Goal: Contribute content: Contribute content

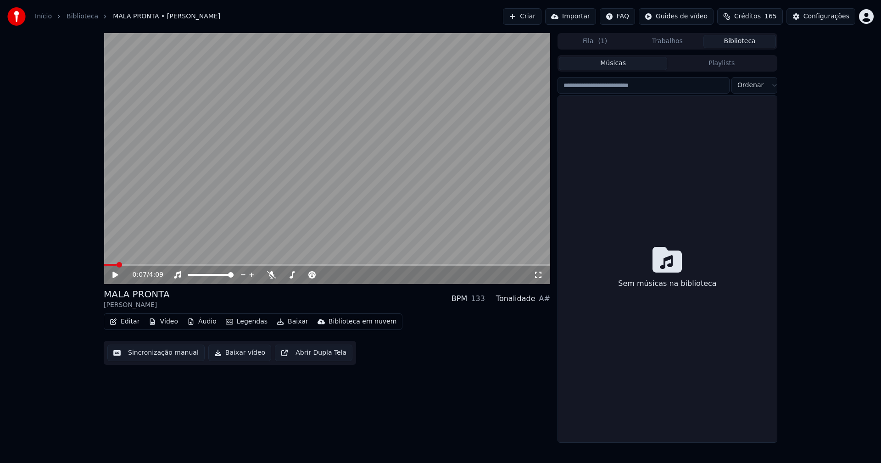
click at [758, 42] on button "Biblioteca" at bounding box center [739, 41] width 73 height 13
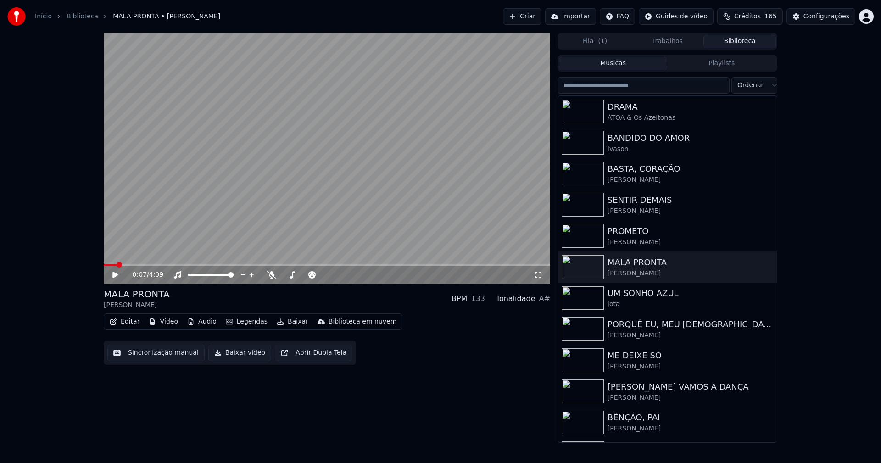
click at [41, 17] on link "Início" at bounding box center [43, 16] width 17 height 9
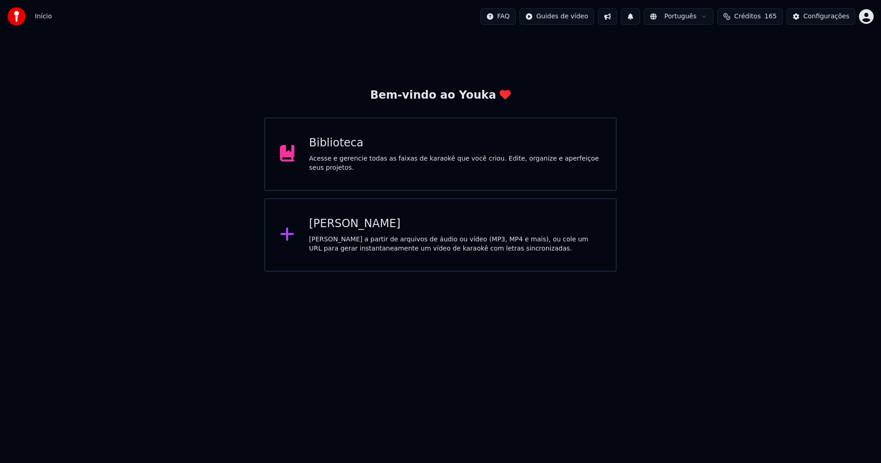
click at [345, 224] on div "[PERSON_NAME]" at bounding box center [455, 224] width 292 height 15
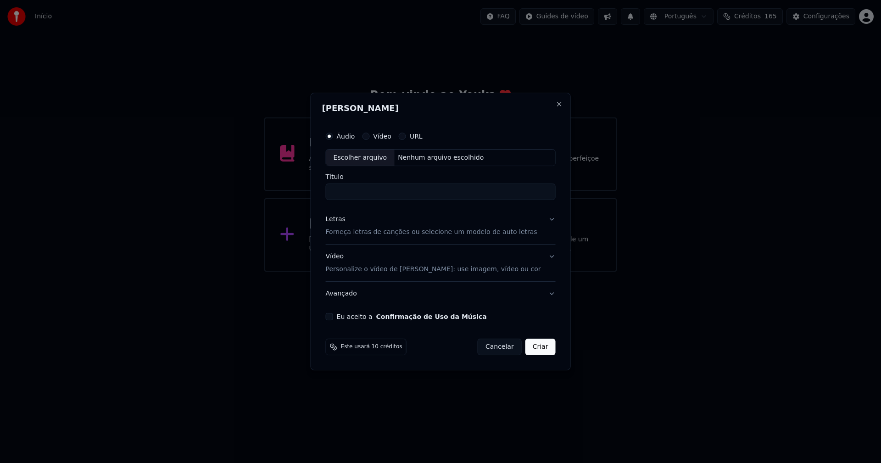
click at [364, 158] on div "Escolher arquivo" at bounding box center [360, 158] width 68 height 17
type input "**********"
click at [338, 218] on div "Letras" at bounding box center [336, 219] width 20 height 9
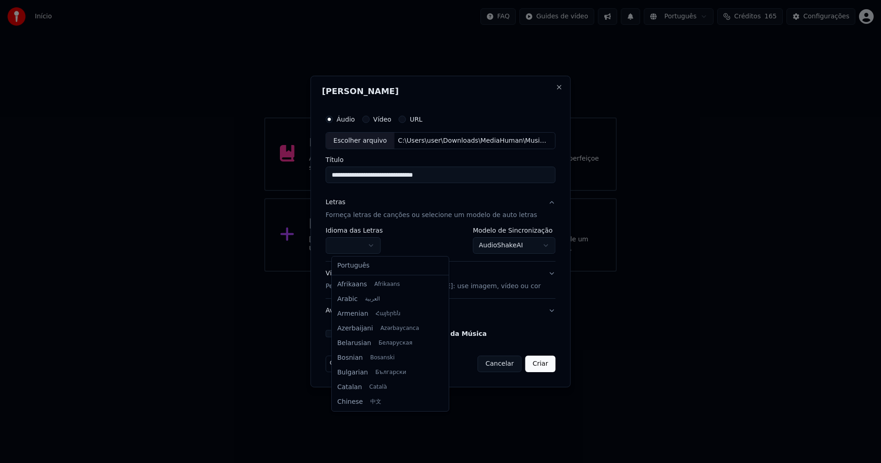
click at [362, 246] on body "**********" at bounding box center [440, 136] width 881 height 272
select select "**"
drag, startPoint x: 360, startPoint y: 268, endPoint x: 391, endPoint y: 259, distance: 32.1
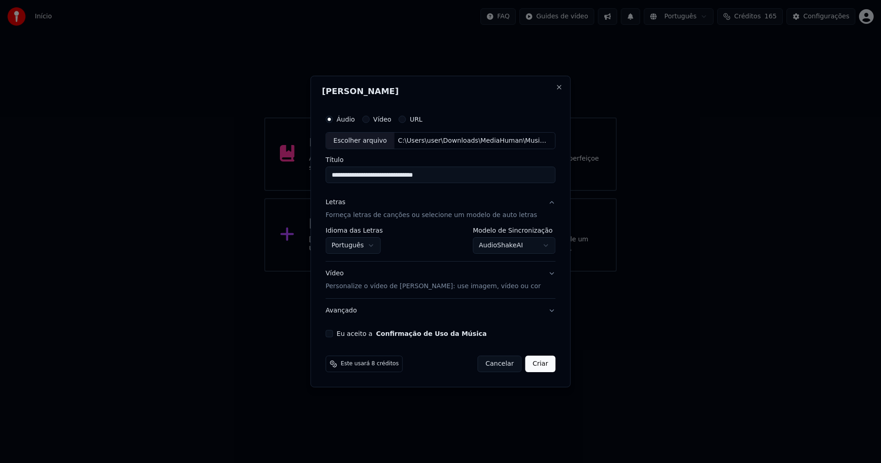
click at [513, 247] on body "**********" at bounding box center [440, 136] width 881 height 272
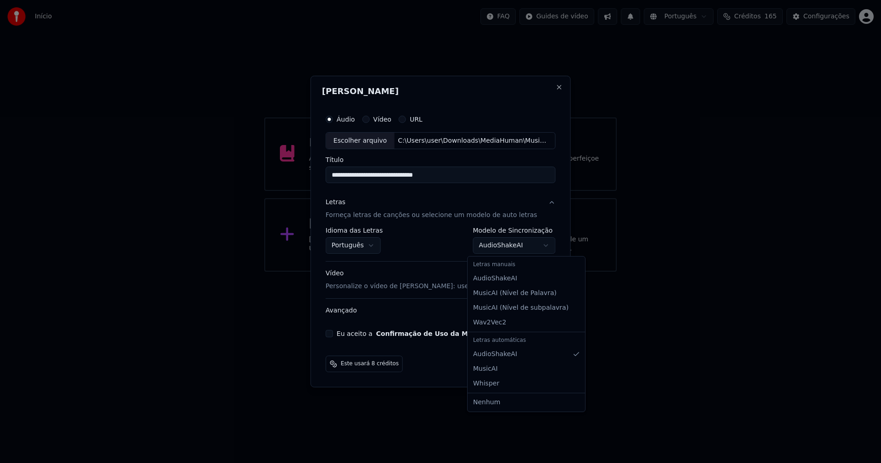
select select "**********"
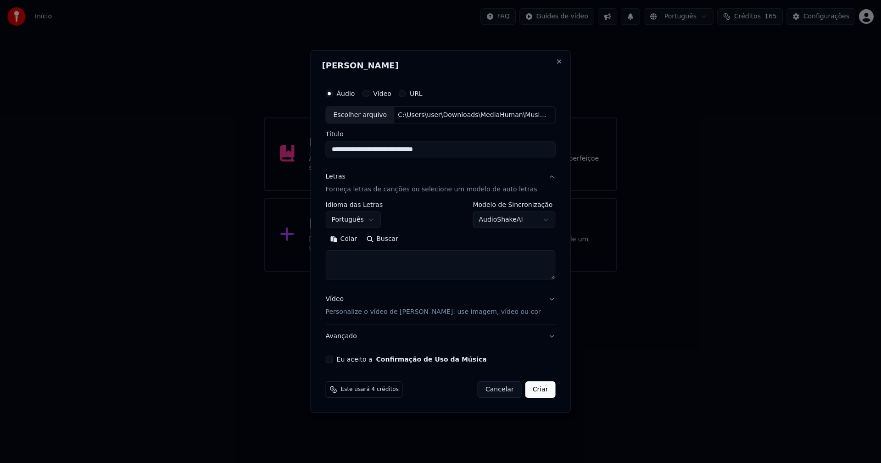
click at [357, 238] on button "Colar" at bounding box center [344, 239] width 36 height 15
click at [443, 239] on button "Expandir" at bounding box center [432, 239] width 48 height 15
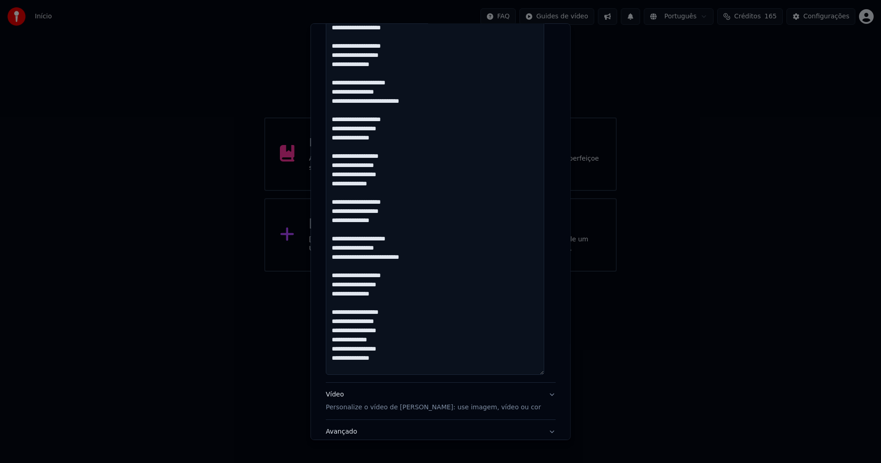
scroll to position [915, 0]
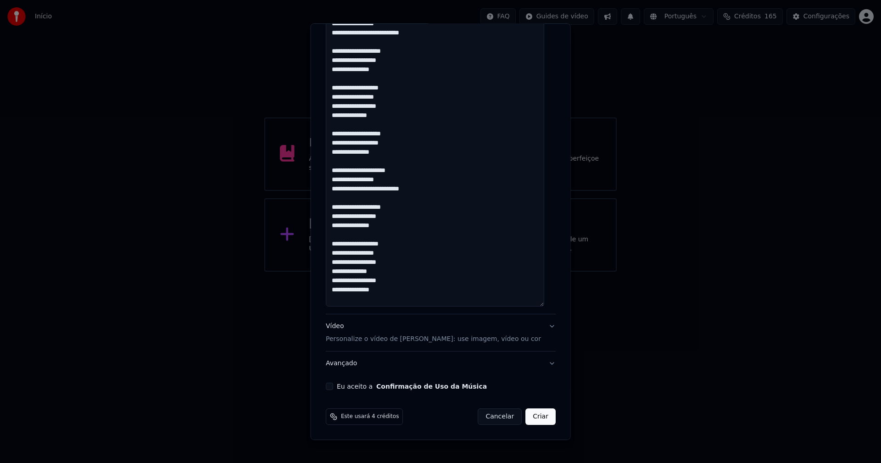
click at [332, 387] on button "Eu aceito a Confirmação de Uso da Música" at bounding box center [329, 386] width 7 height 7
click at [530, 418] on button "Criar" at bounding box center [540, 416] width 30 height 17
type textarea "**********"
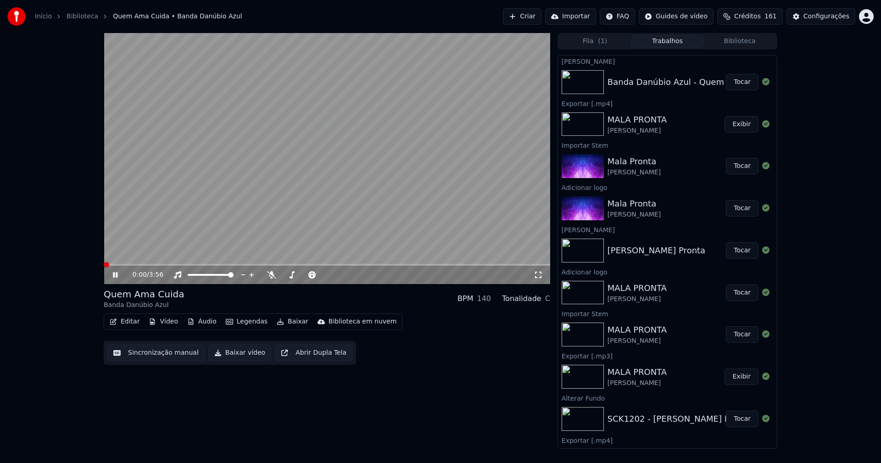
click at [104, 265] on span at bounding box center [104, 265] width 0 height 2
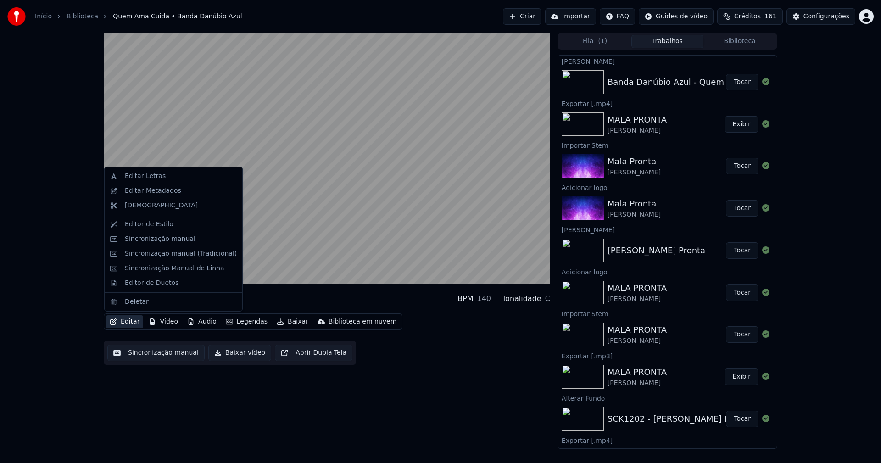
click at [128, 322] on button "Editar" at bounding box center [124, 321] width 37 height 13
click at [151, 255] on div "Sincronização manual (Tradicional)" at bounding box center [181, 253] width 112 height 9
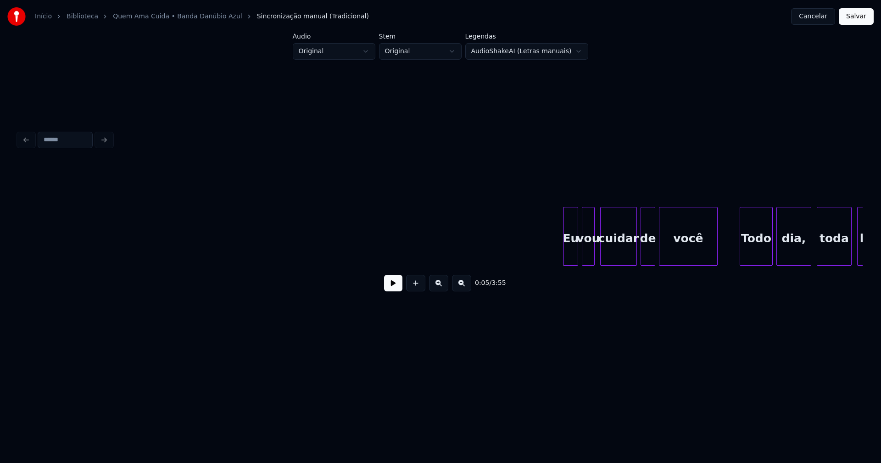
click at [391, 287] on button at bounding box center [393, 283] width 18 height 17
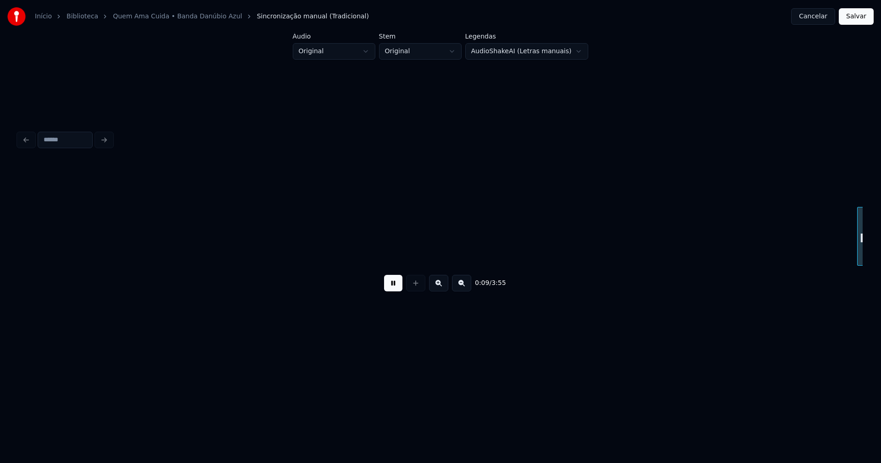
scroll to position [0, 845]
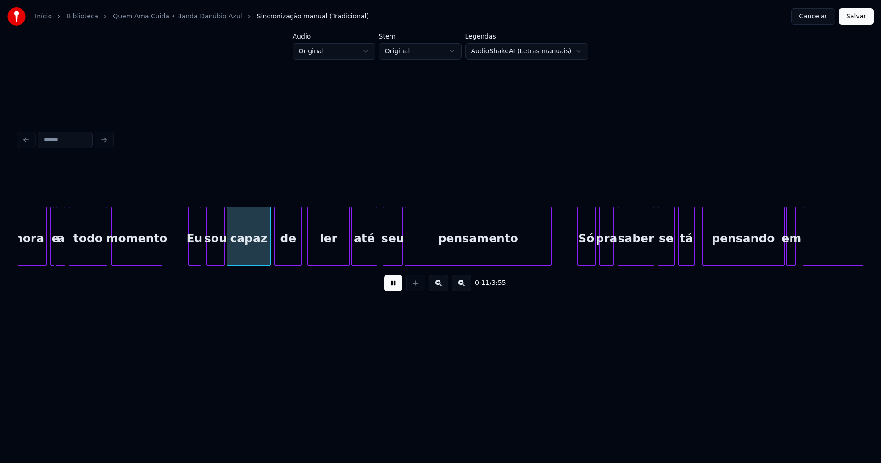
click at [392, 286] on button at bounding box center [393, 283] width 18 height 17
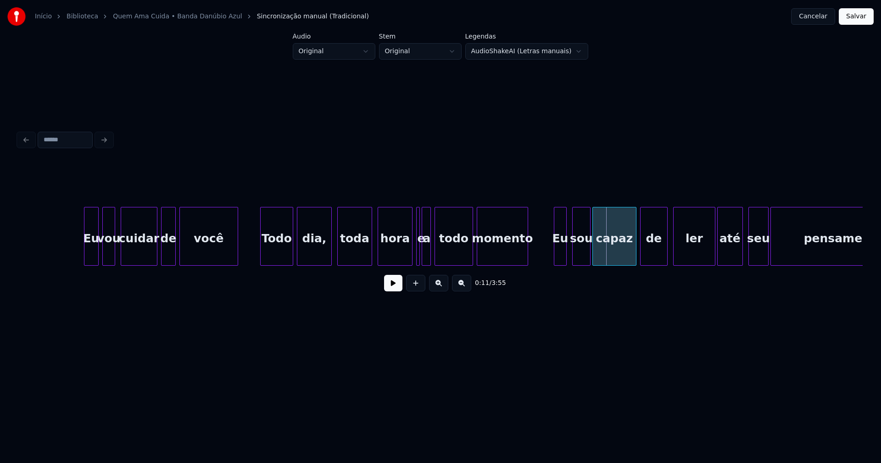
scroll to position [0, 420]
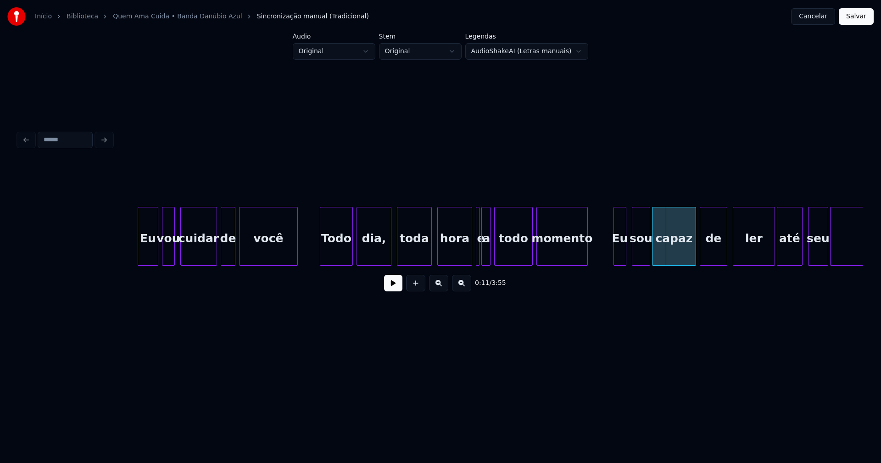
click at [139, 254] on div at bounding box center [139, 236] width 3 height 58
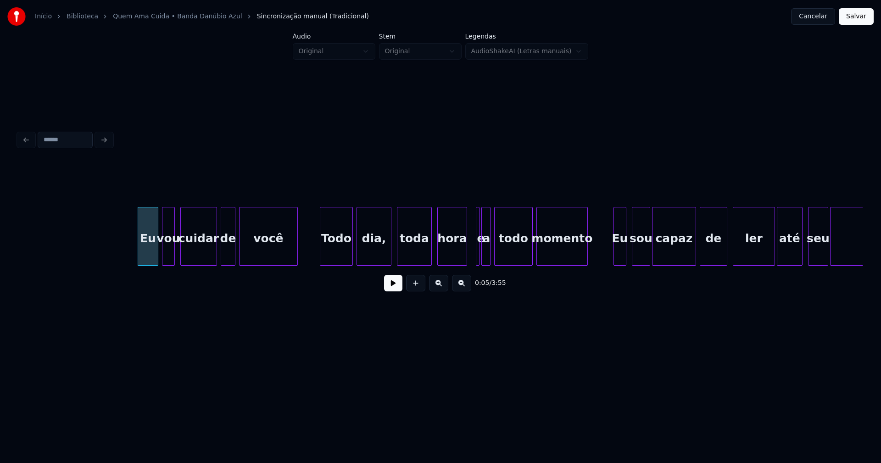
click at [466, 259] on div at bounding box center [465, 236] width 3 height 58
click at [447, 254] on div "hora" at bounding box center [449, 238] width 29 height 62
click at [455, 256] on div at bounding box center [454, 236] width 3 height 58
click at [479, 241] on div "e" at bounding box center [479, 236] width 7 height 59
click at [469, 245] on div at bounding box center [470, 236] width 3 height 58
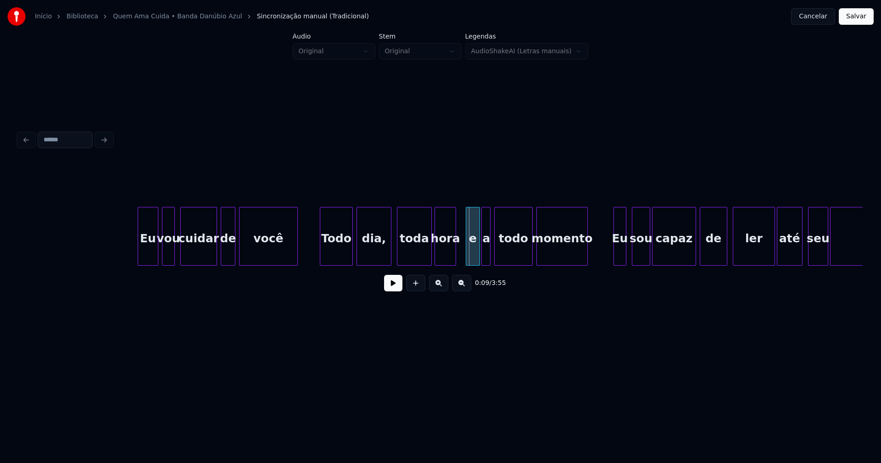
click at [474, 251] on div "e" at bounding box center [472, 238] width 13 height 62
click at [391, 290] on button at bounding box center [393, 283] width 18 height 17
drag, startPoint x: 392, startPoint y: 290, endPoint x: 385, endPoint y: 285, distance: 7.9
click at [391, 289] on button at bounding box center [393, 283] width 18 height 17
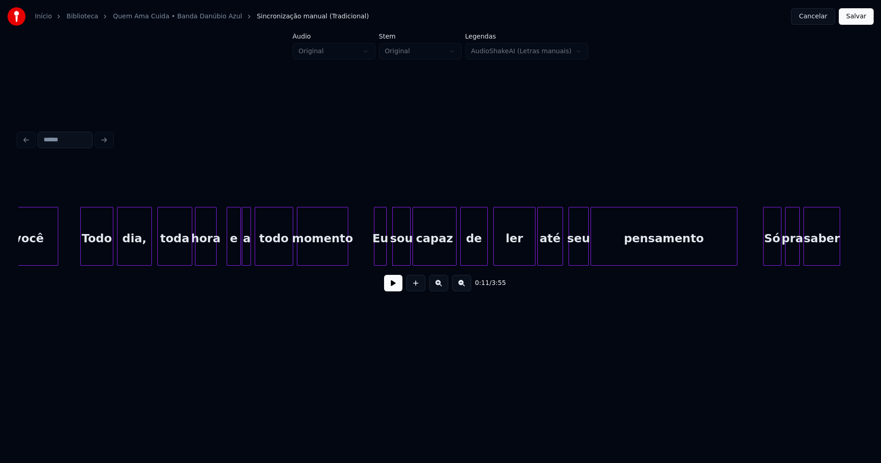
scroll to position [0, 696]
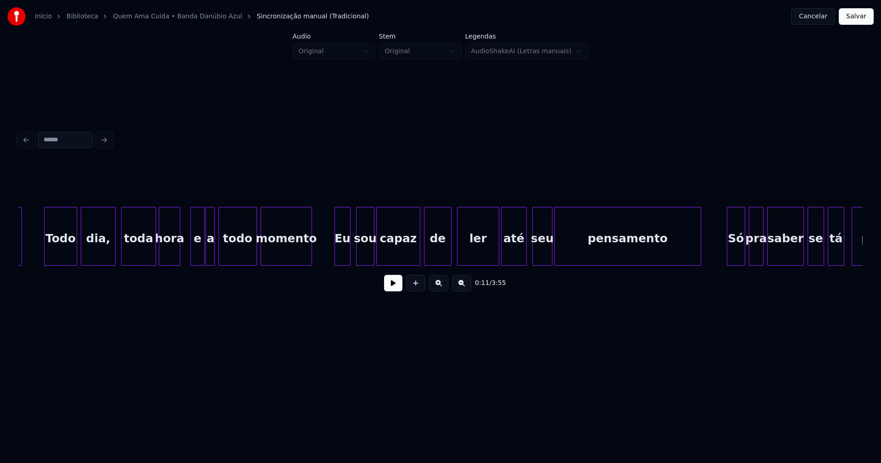
click at [337, 254] on div at bounding box center [336, 236] width 3 height 58
click at [393, 287] on button at bounding box center [393, 283] width 18 height 17
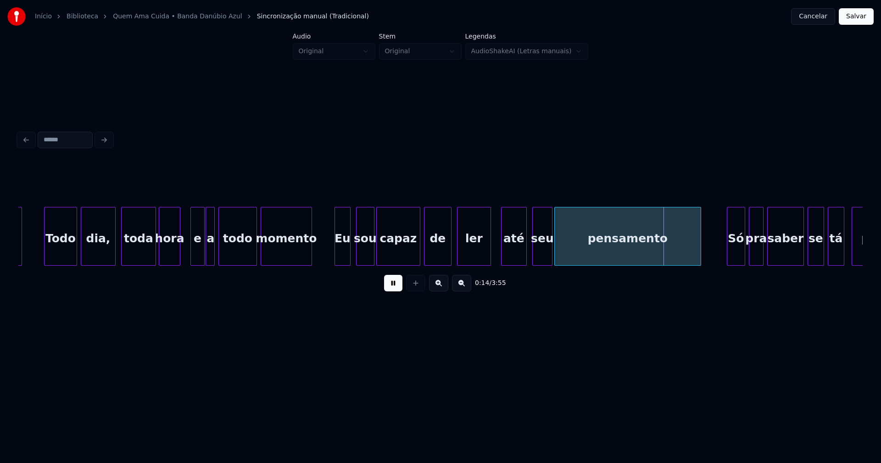
click at [490, 259] on div at bounding box center [489, 236] width 3 height 58
click at [500, 256] on div at bounding box center [500, 236] width 3 height 58
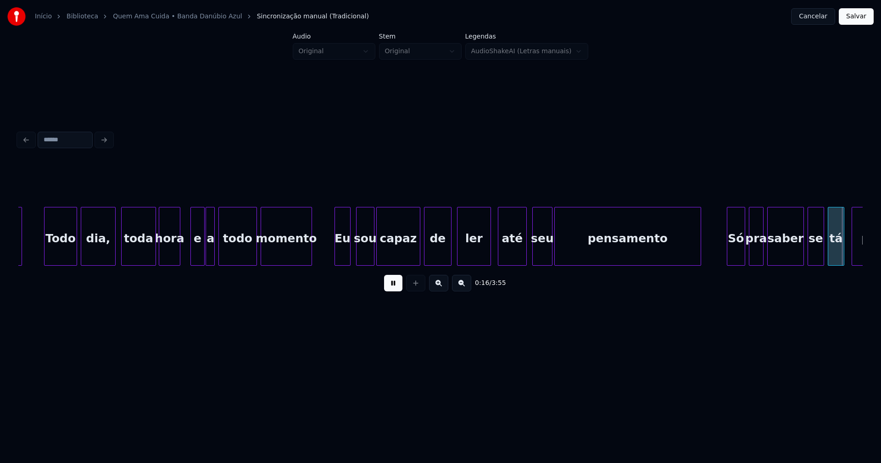
click at [393, 289] on button at bounding box center [393, 283] width 18 height 17
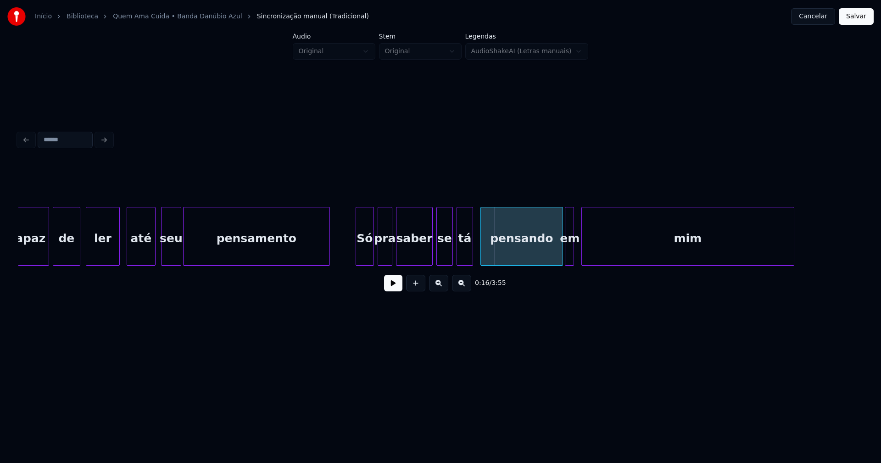
scroll to position [0, 1067]
click at [347, 258] on div at bounding box center [346, 236] width 3 height 58
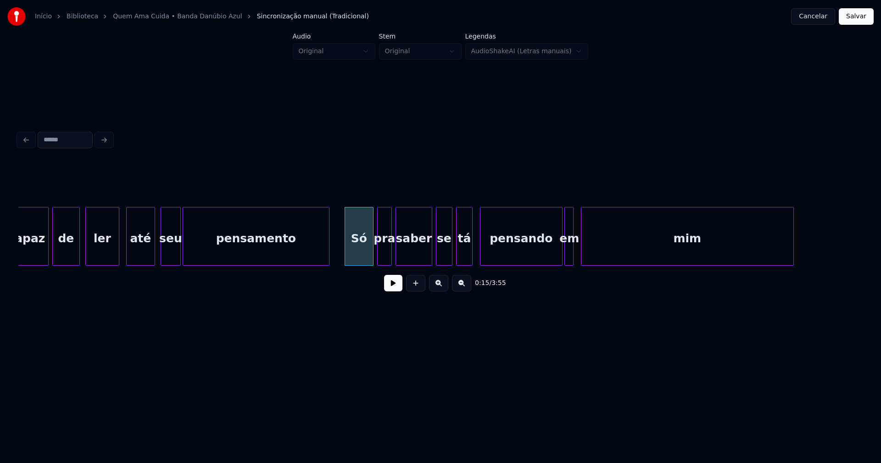
click at [392, 287] on button at bounding box center [393, 283] width 18 height 17
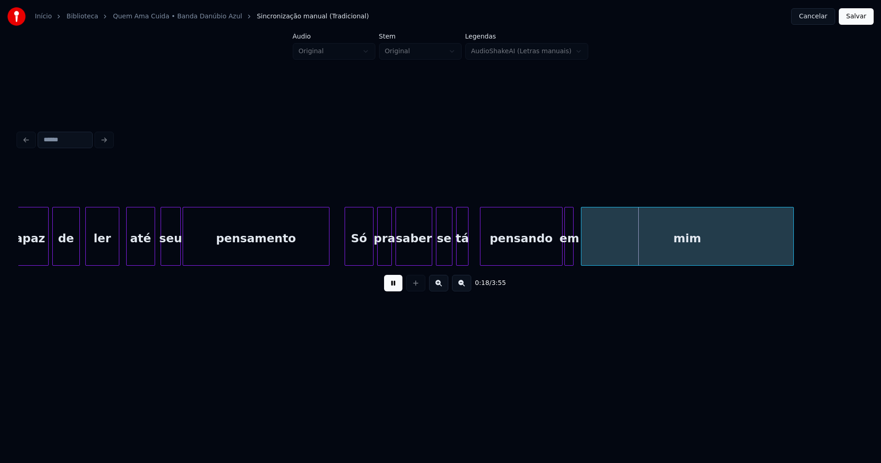
click at [465, 257] on div at bounding box center [466, 236] width 3 height 58
click at [578, 248] on div at bounding box center [578, 236] width 3 height 58
click at [552, 253] on div at bounding box center [552, 236] width 3 height 58
click at [558, 251] on div at bounding box center [559, 236] width 3 height 58
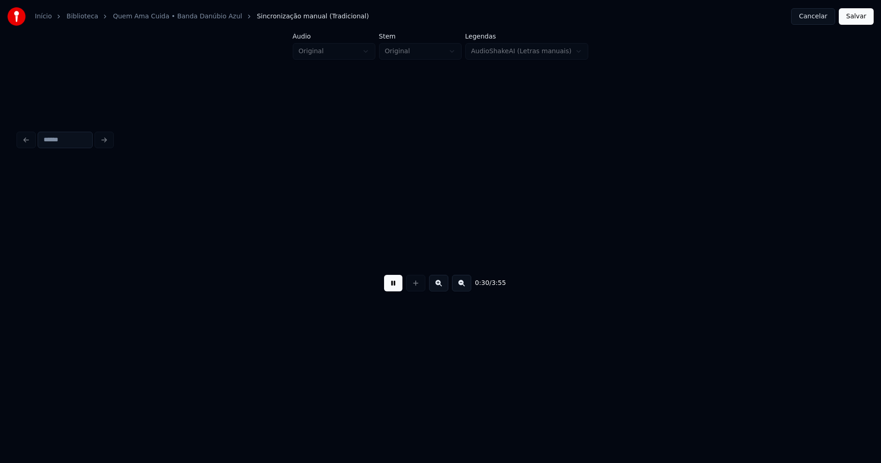
scroll to position [0, 2756]
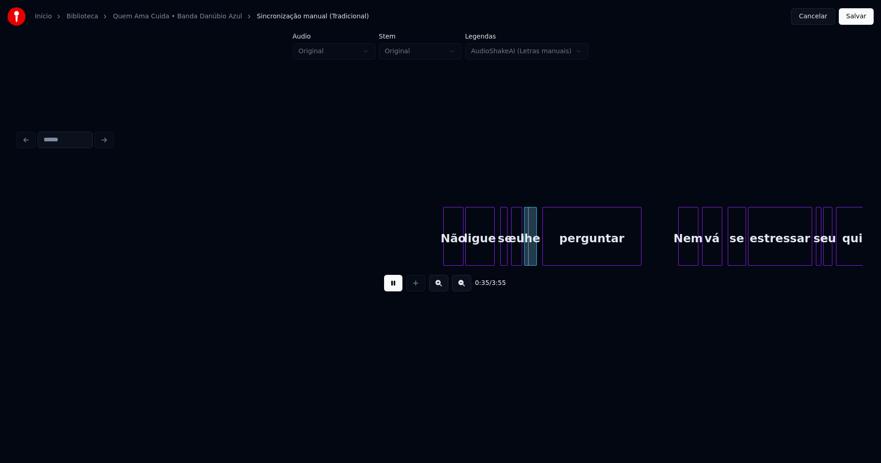
click at [396, 290] on button at bounding box center [393, 283] width 18 height 17
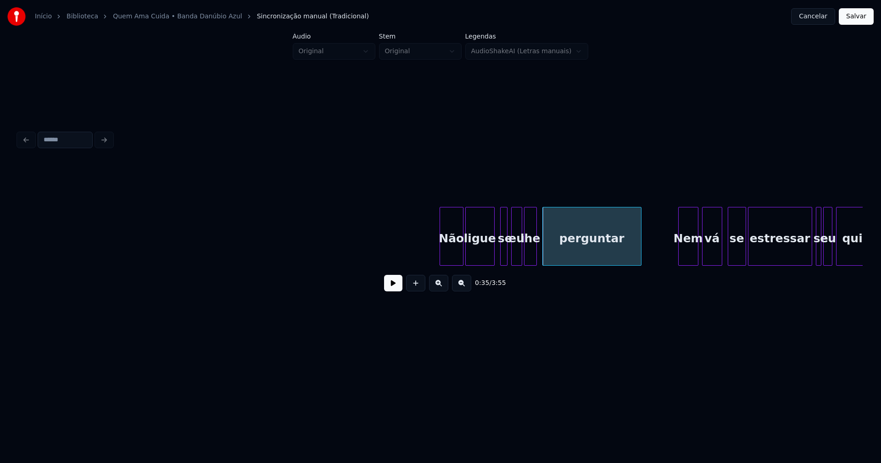
click at [441, 260] on div at bounding box center [441, 236] width 3 height 58
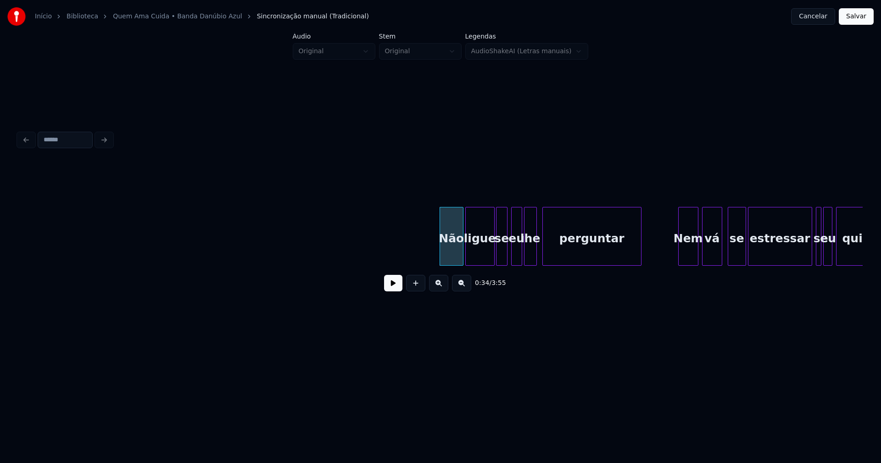
click at [497, 252] on div at bounding box center [498, 236] width 3 height 58
click at [489, 258] on div at bounding box center [489, 236] width 3 height 58
click at [497, 254] on div "se" at bounding box center [498, 238] width 11 height 62
click at [506, 256] on div at bounding box center [507, 236] width 3 height 58
click at [396, 289] on button at bounding box center [393, 283] width 18 height 17
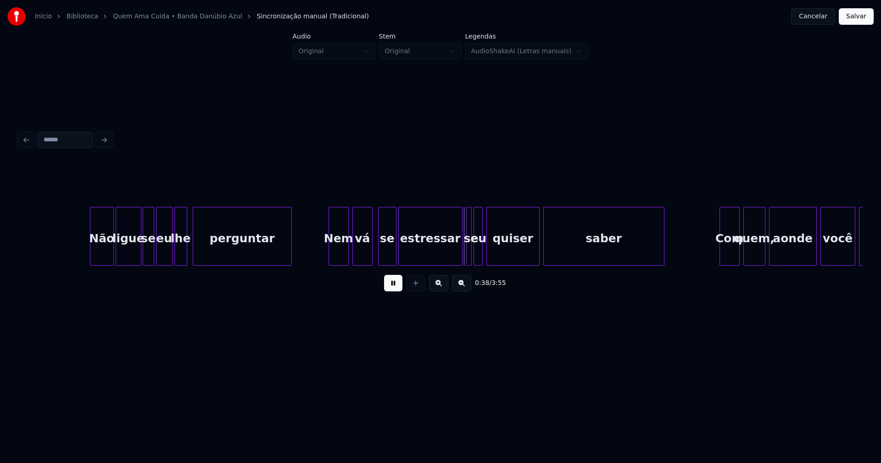
scroll to position [0, 3129]
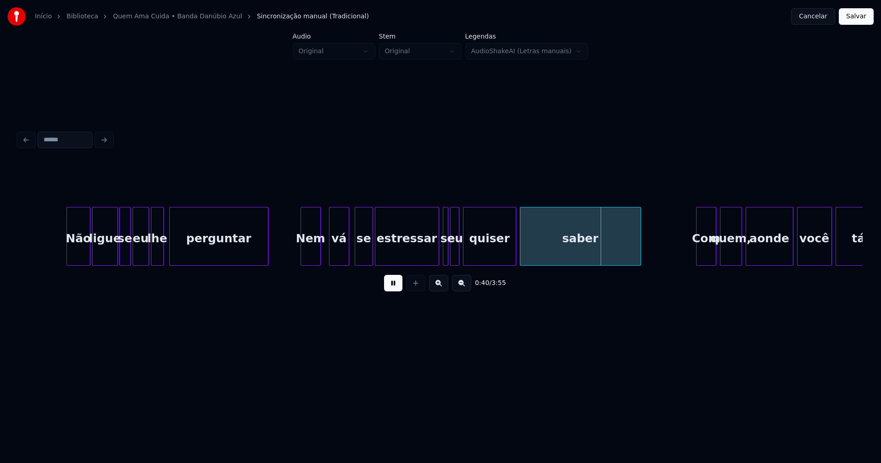
click at [311, 253] on div "Nem" at bounding box center [310, 238] width 19 height 62
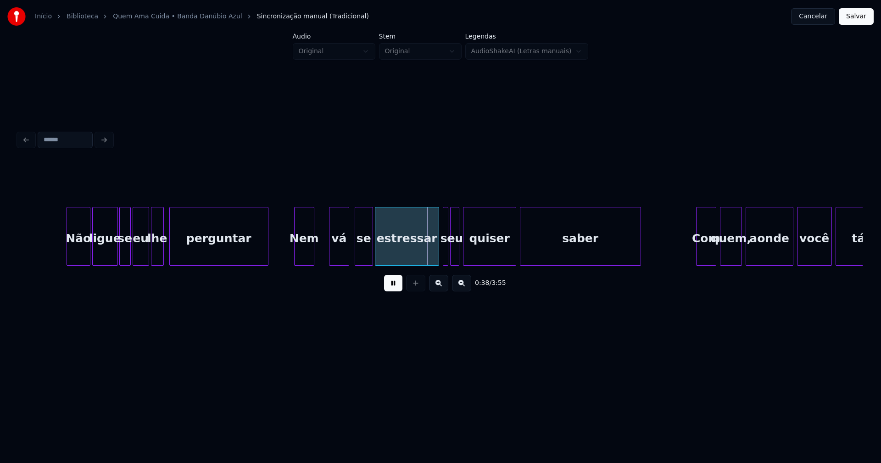
click at [294, 254] on div "Nem" at bounding box center [304, 236] width 20 height 59
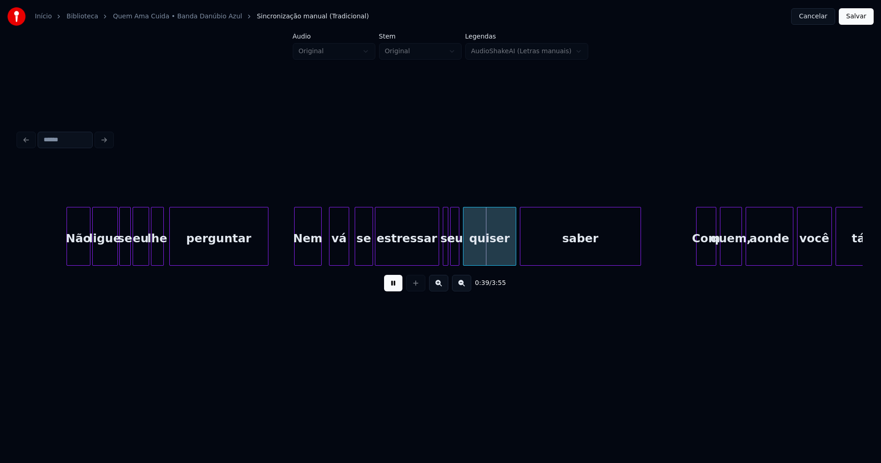
click at [320, 251] on div at bounding box center [319, 236] width 3 height 58
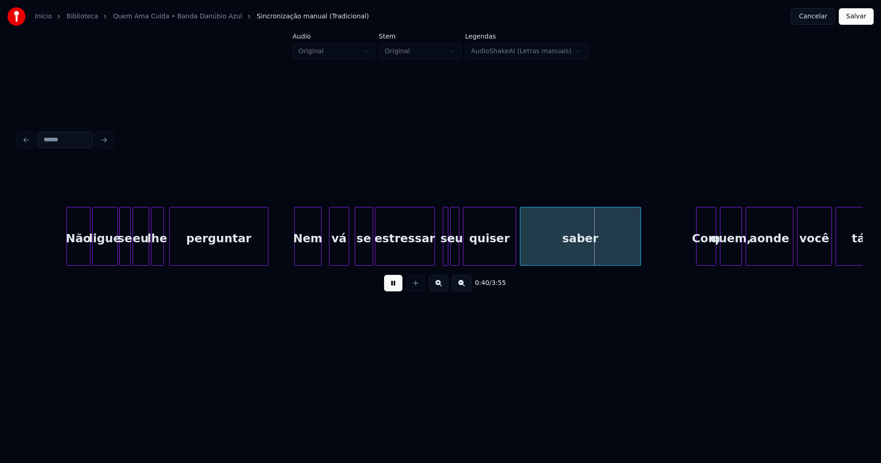
click at [434, 259] on div at bounding box center [433, 236] width 3 height 58
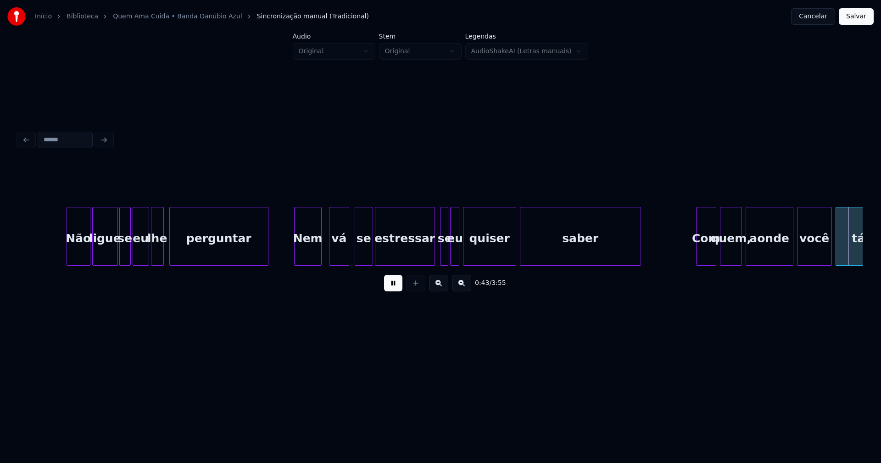
click at [441, 255] on div at bounding box center [442, 236] width 3 height 58
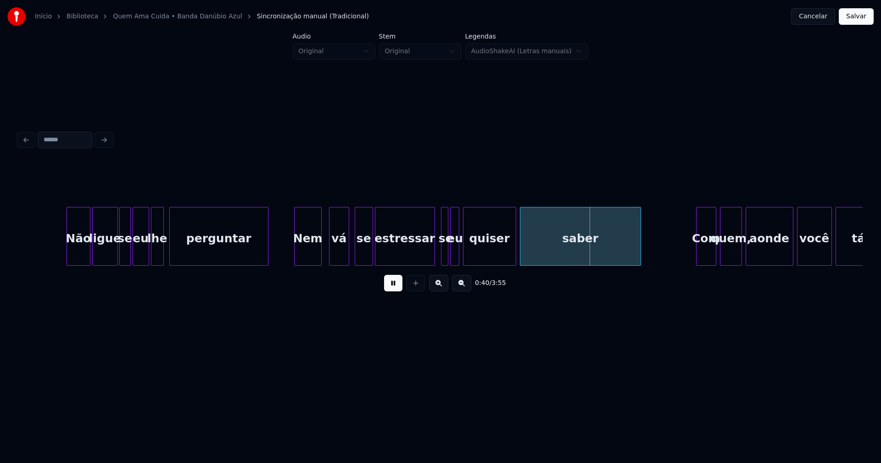
click at [441, 256] on div at bounding box center [442, 236] width 3 height 58
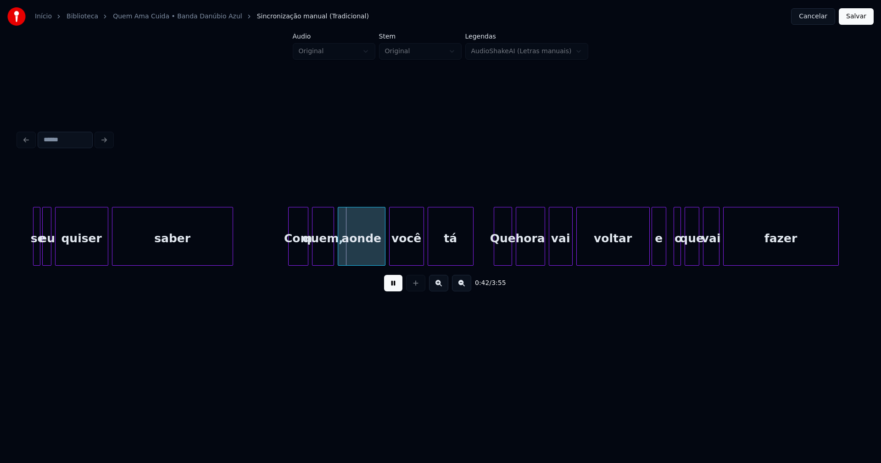
scroll to position [0, 3549]
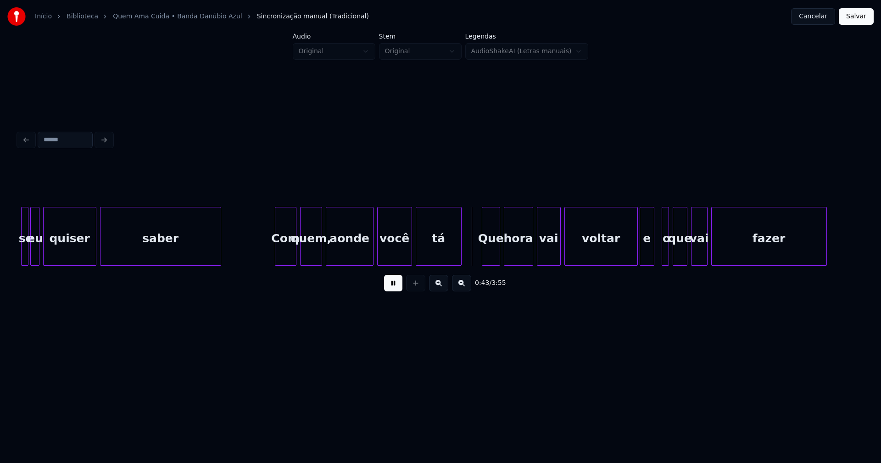
click at [276, 254] on div at bounding box center [276, 236] width 3 height 58
click at [492, 259] on div "Que" at bounding box center [488, 238] width 17 height 62
click at [519, 255] on div "hora" at bounding box center [517, 238] width 28 height 62
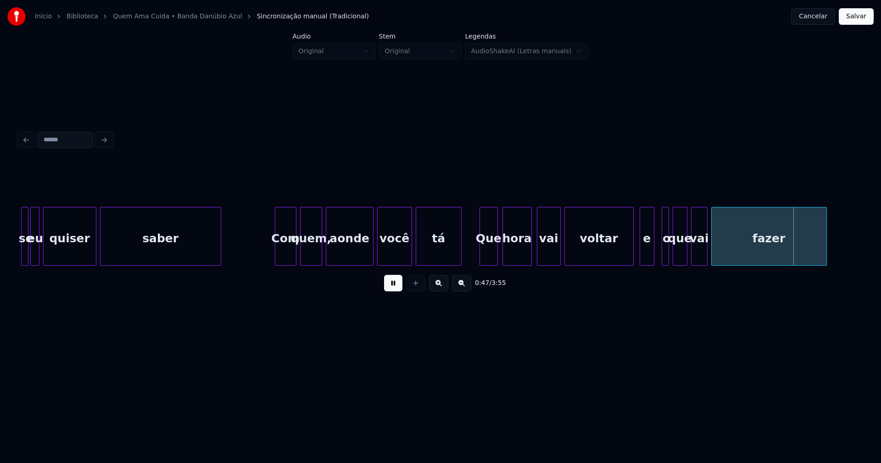
click at [633, 259] on div at bounding box center [631, 236] width 3 height 58
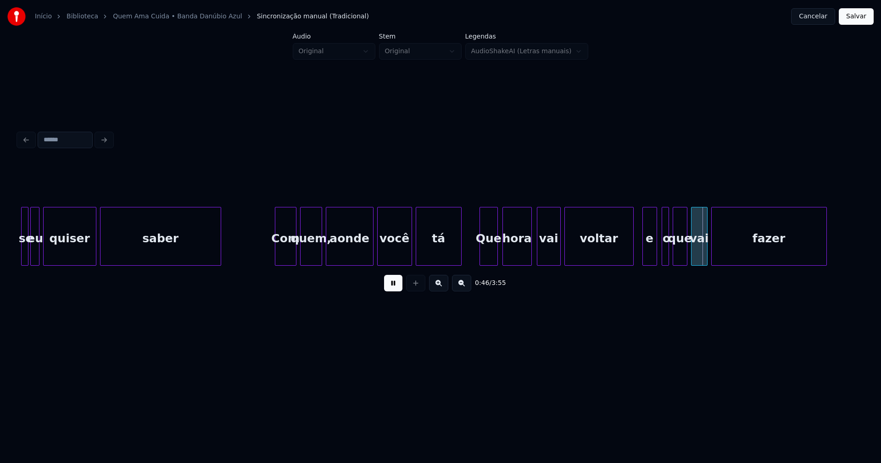
click at [651, 260] on div "e" at bounding box center [650, 238] width 14 height 62
click at [660, 254] on div at bounding box center [661, 236] width 3 height 58
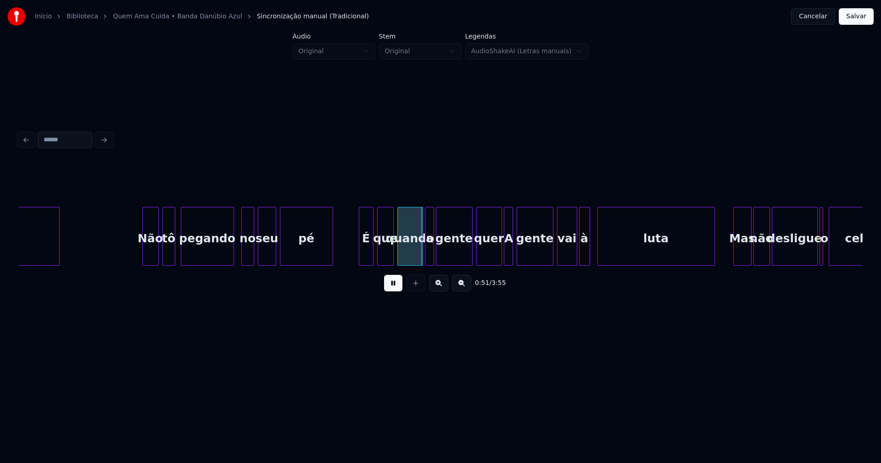
scroll to position [0, 4244]
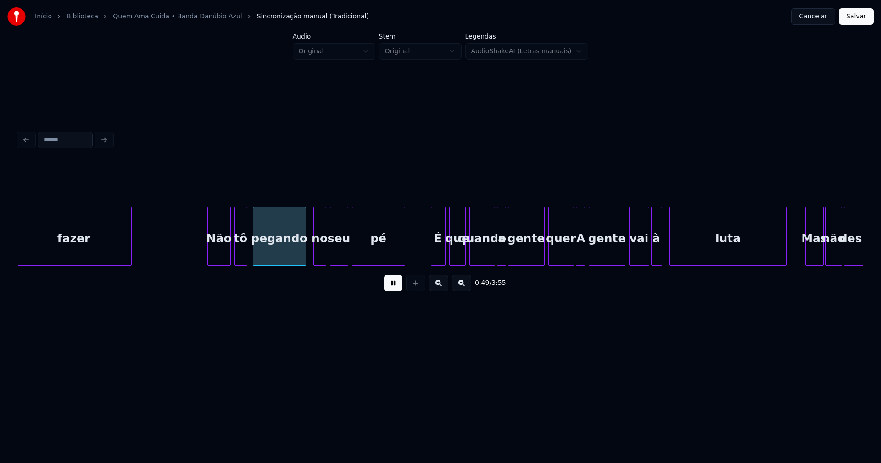
click at [209, 258] on div at bounding box center [209, 236] width 3 height 58
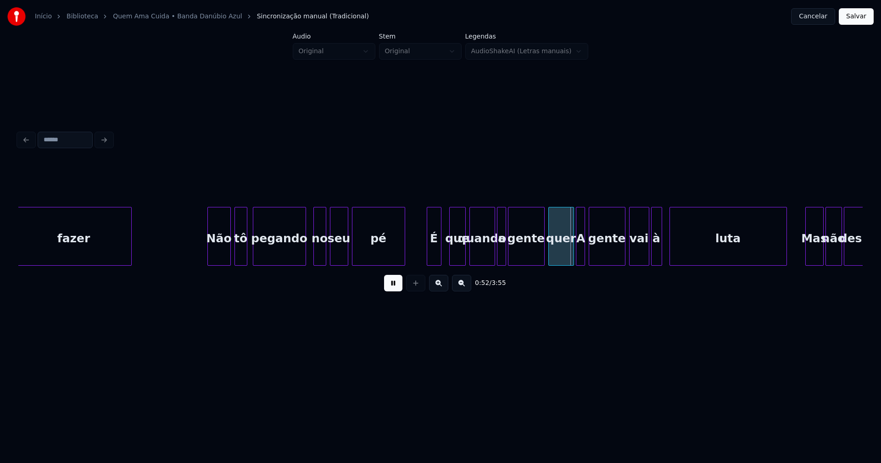
click at [433, 262] on div "pegando no seu pé É que quando a gente quer A gente vai à luta Mas não desligue…" at bounding box center [440, 236] width 844 height 59
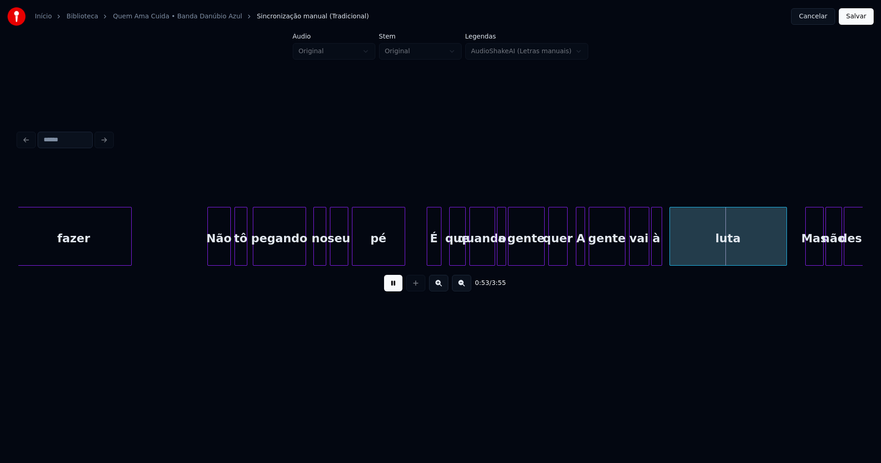
click at [566, 256] on div at bounding box center [565, 236] width 3 height 58
click at [574, 255] on div at bounding box center [574, 236] width 3 height 58
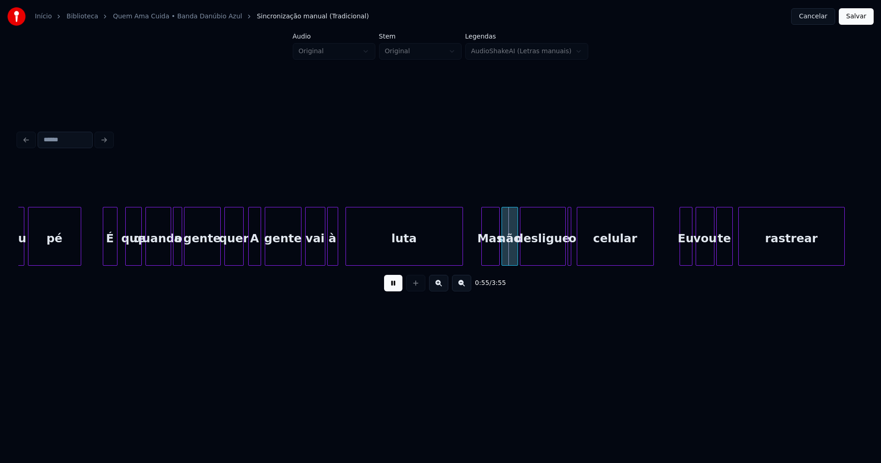
scroll to position [0, 4628]
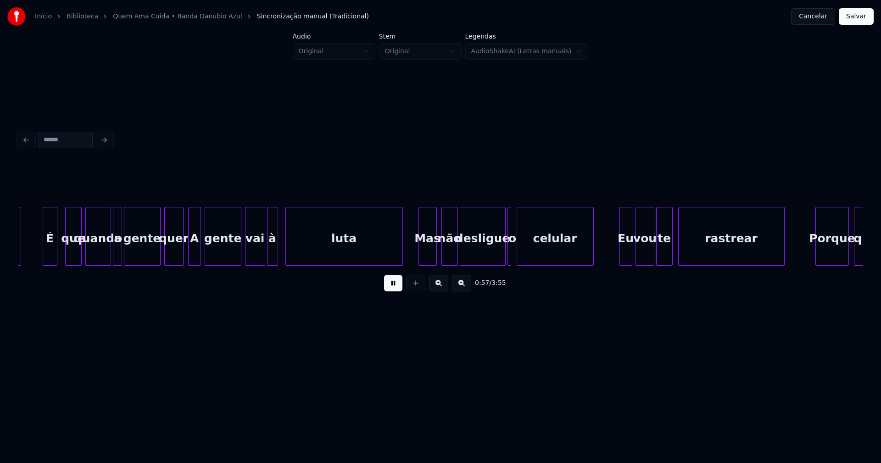
click at [427, 255] on div "Mas" at bounding box center [427, 238] width 17 height 62
click at [418, 255] on div at bounding box center [418, 236] width 3 height 58
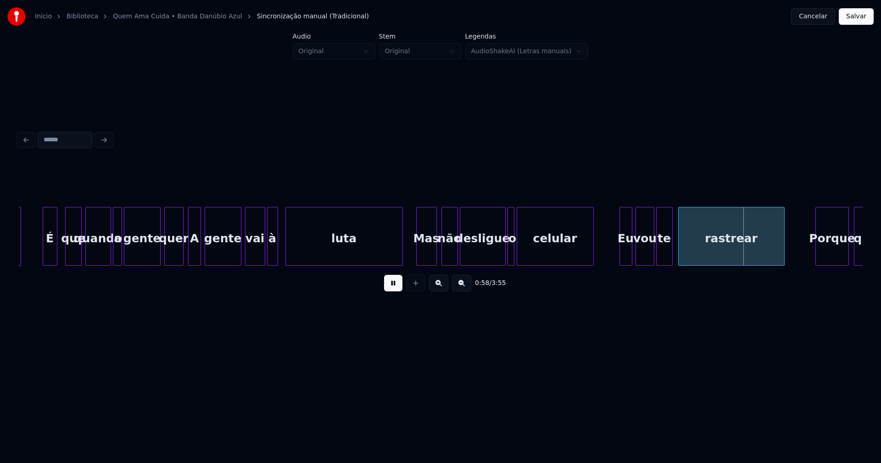
click at [513, 252] on div at bounding box center [512, 236] width 3 height 58
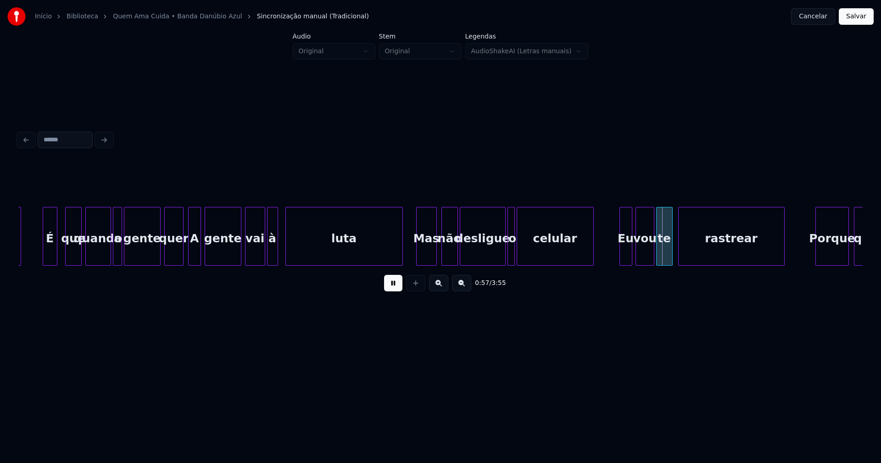
click at [627, 252] on div "Eu" at bounding box center [626, 238] width 12 height 62
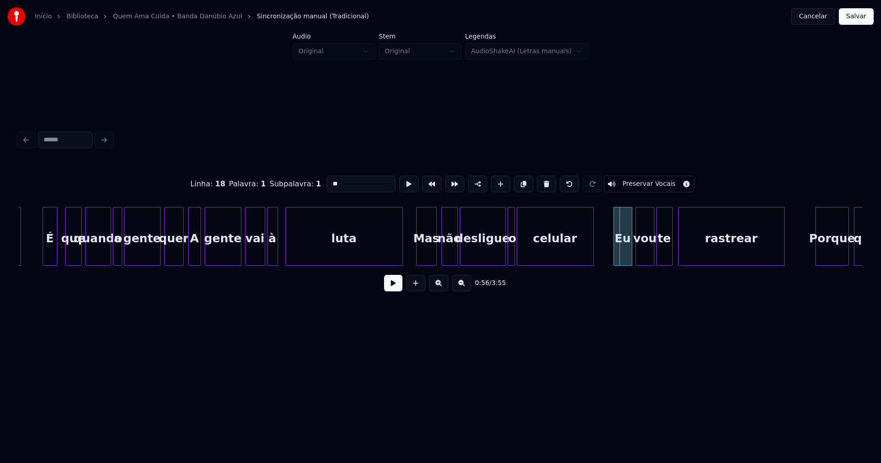
click at [615, 254] on div at bounding box center [615, 236] width 3 height 58
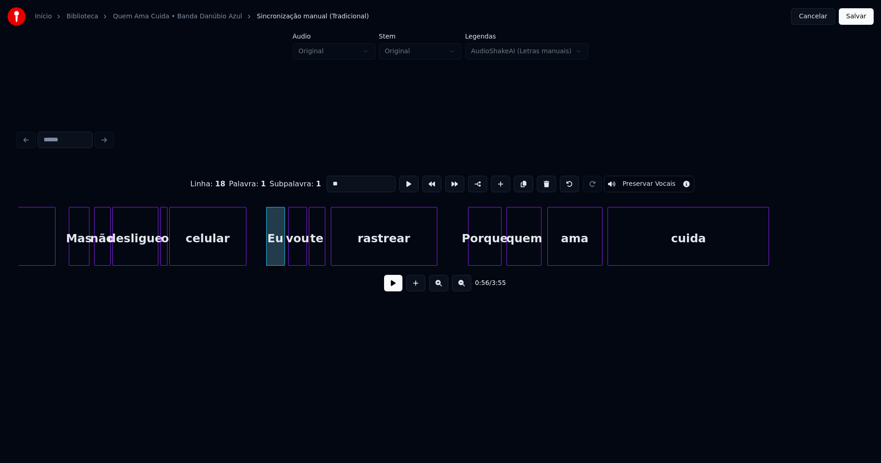
scroll to position [0, 5012]
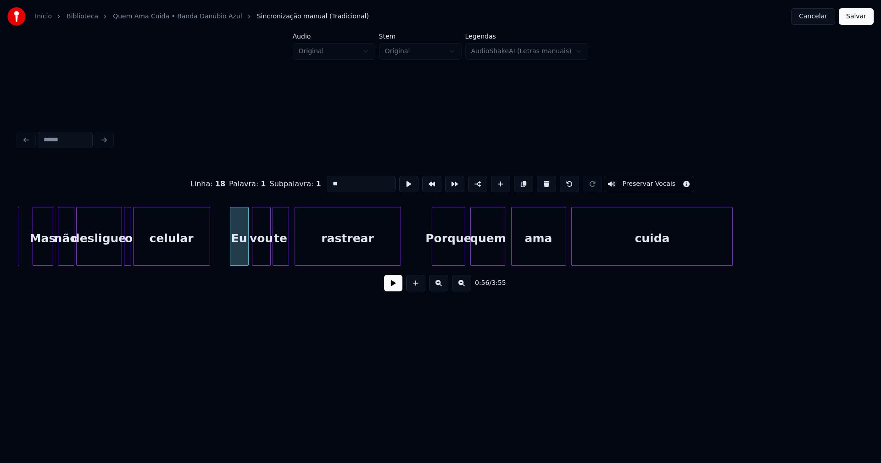
click at [391, 290] on button at bounding box center [393, 283] width 18 height 17
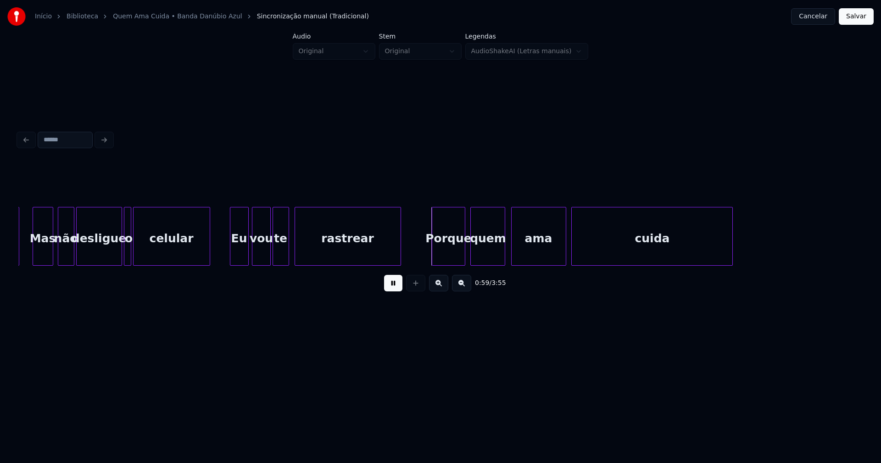
click at [452, 255] on div "Porque" at bounding box center [446, 238] width 32 height 62
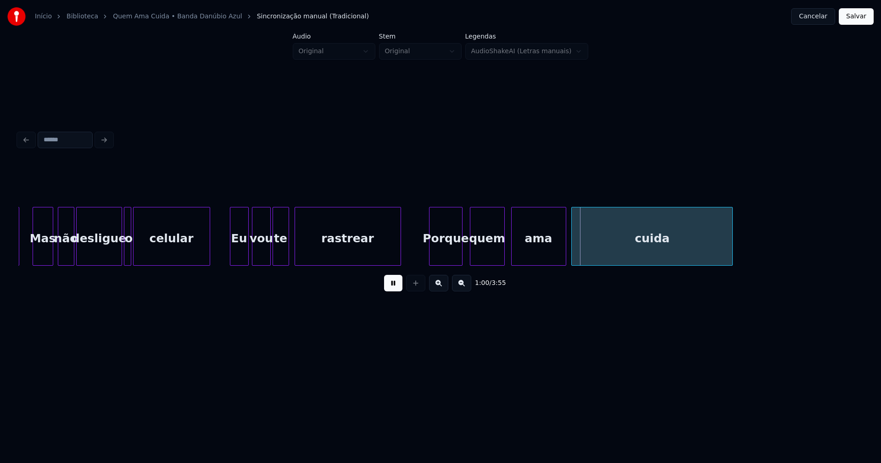
click at [493, 248] on div "quem" at bounding box center [487, 238] width 34 height 62
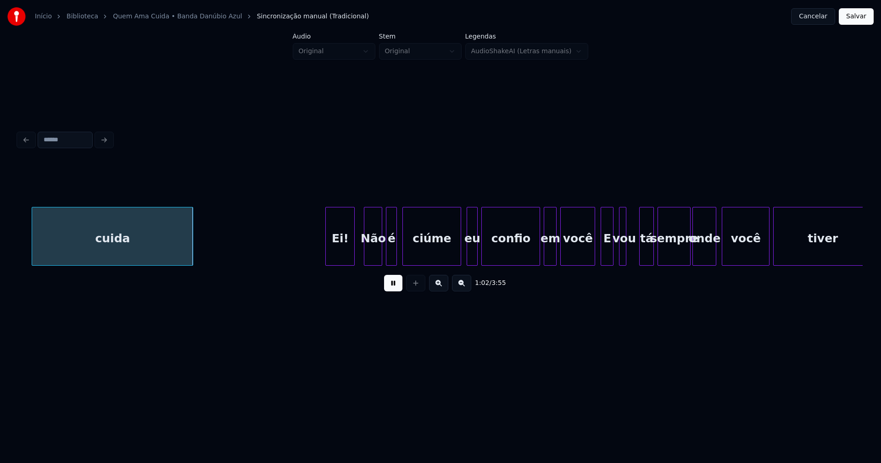
scroll to position [0, 5563]
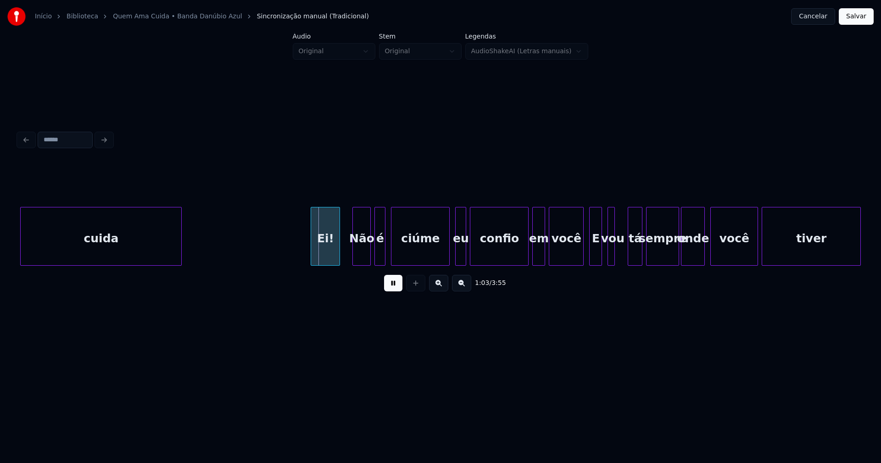
click at [329, 254] on div "Ei!" at bounding box center [325, 238] width 28 height 62
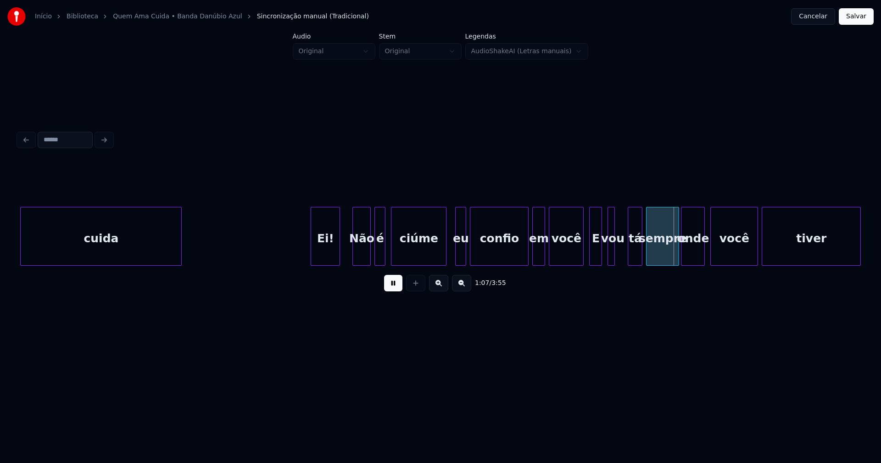
click at [446, 252] on div at bounding box center [444, 236] width 3 height 58
click at [459, 253] on div "eu" at bounding box center [459, 238] width 10 height 62
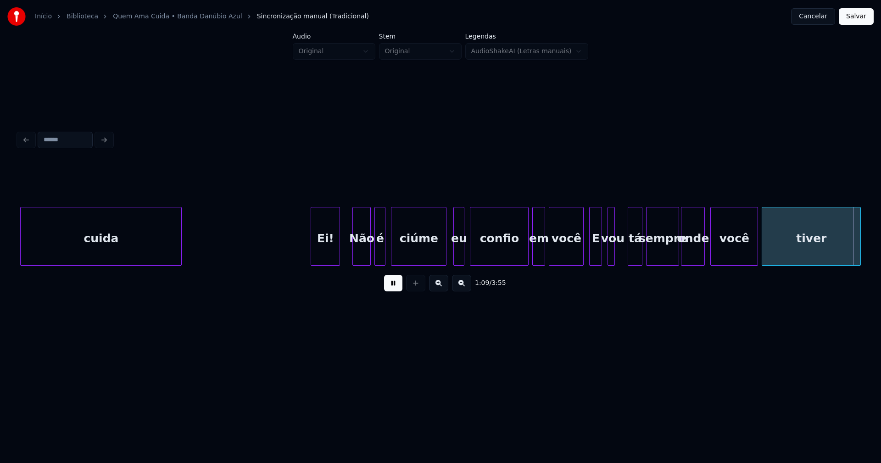
click at [399, 291] on button at bounding box center [393, 283] width 18 height 17
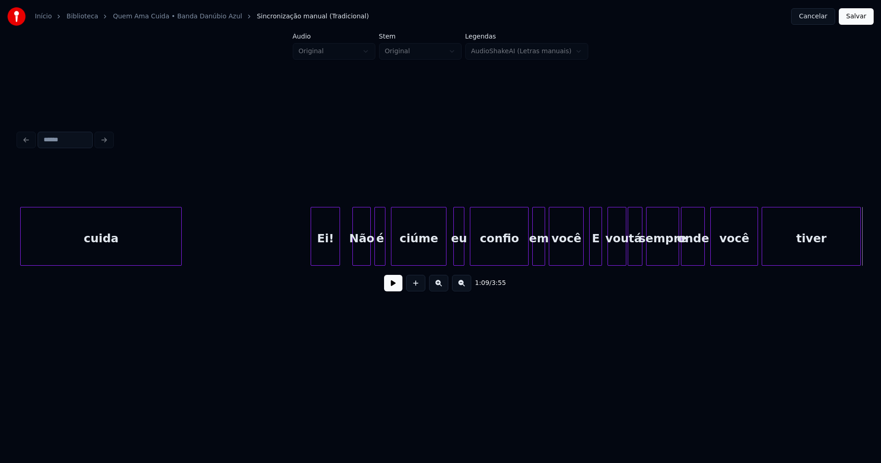
click at [626, 248] on div at bounding box center [624, 236] width 3 height 58
click at [580, 254] on div at bounding box center [580, 236] width 3 height 58
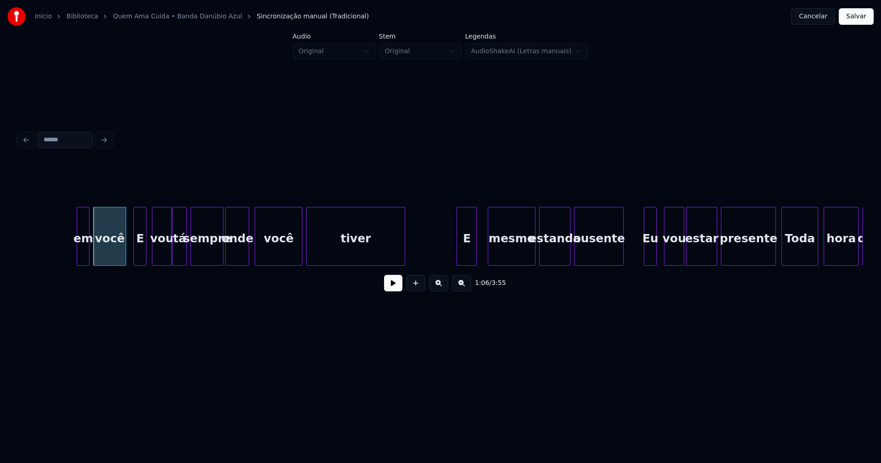
scroll to position [0, 6138]
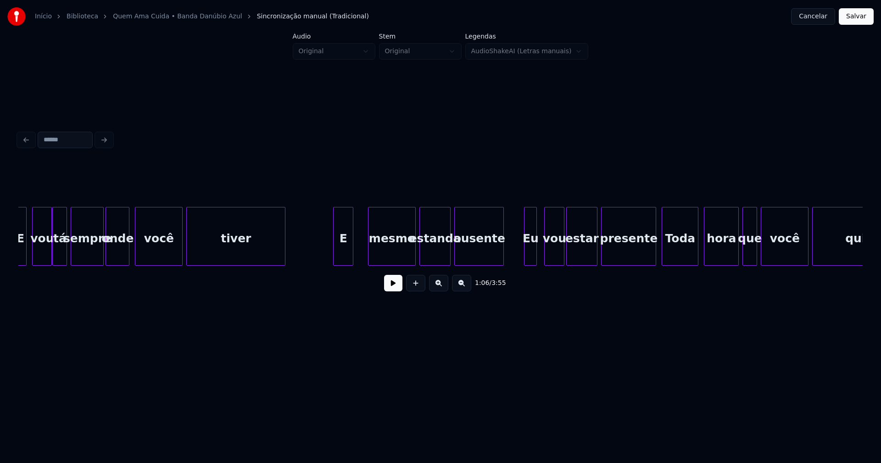
click at [342, 256] on div "E" at bounding box center [343, 238] width 19 height 62
click at [399, 258] on div "mesmo" at bounding box center [391, 238] width 47 height 62
click at [393, 286] on button at bounding box center [393, 283] width 18 height 17
click at [362, 247] on div at bounding box center [361, 236] width 3 height 58
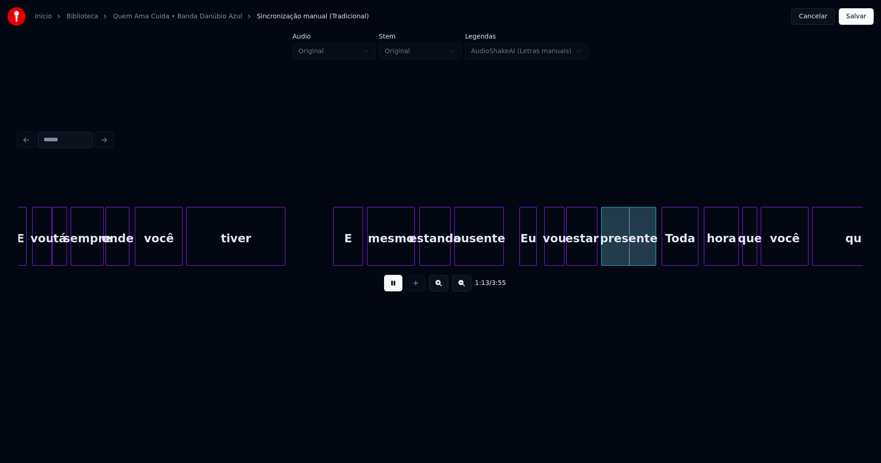
click at [522, 260] on div at bounding box center [521, 236] width 3 height 58
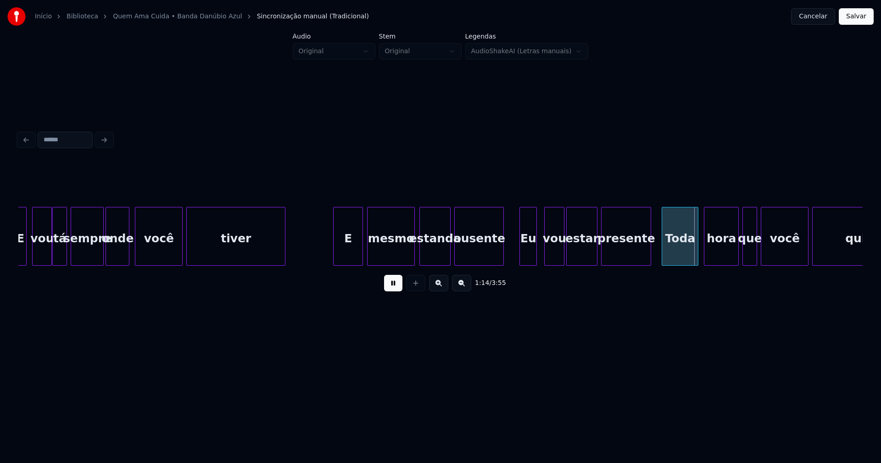
click at [651, 257] on div at bounding box center [649, 236] width 3 height 58
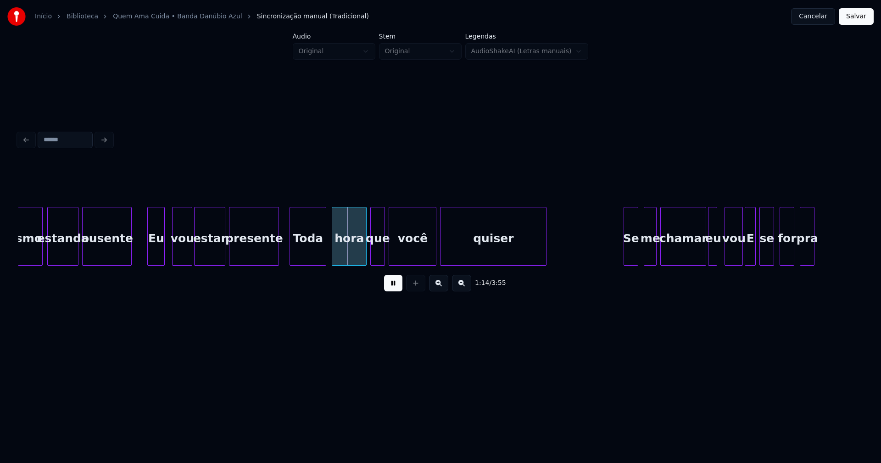
scroll to position [0, 6522]
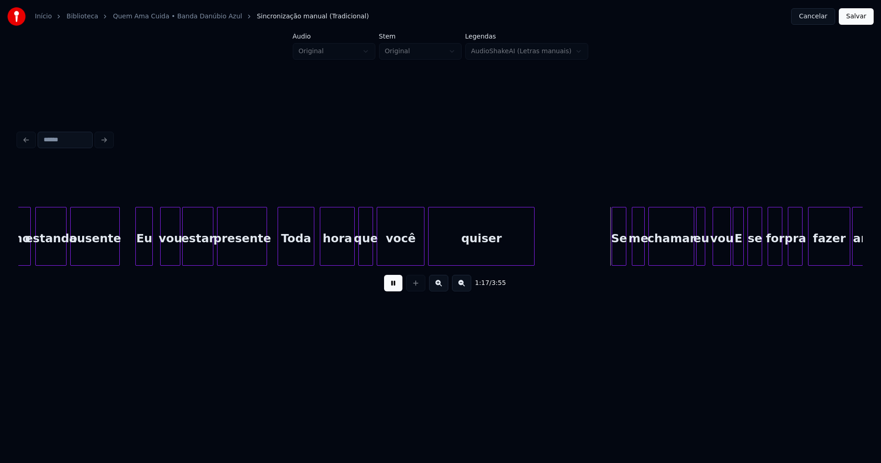
drag, startPoint x: 394, startPoint y: 289, endPoint x: 432, endPoint y: 276, distance: 39.8
click at [395, 289] on button at bounding box center [393, 283] width 18 height 17
click at [604, 257] on div at bounding box center [603, 236] width 3 height 58
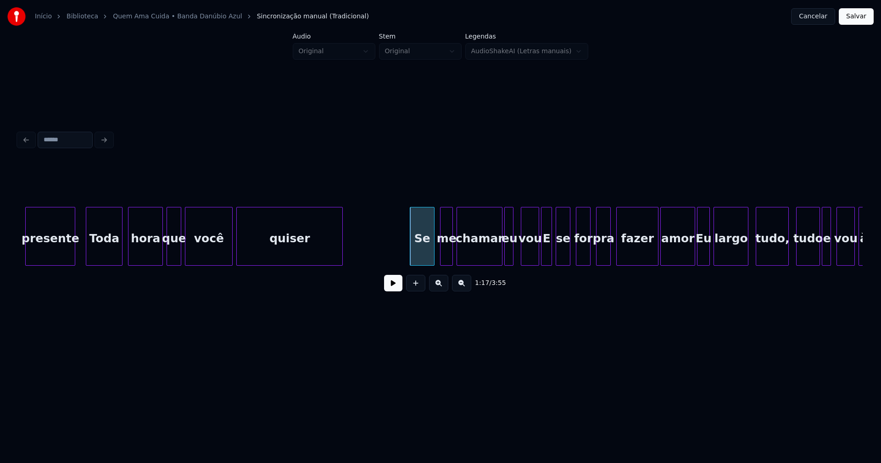
scroll to position [0, 6834]
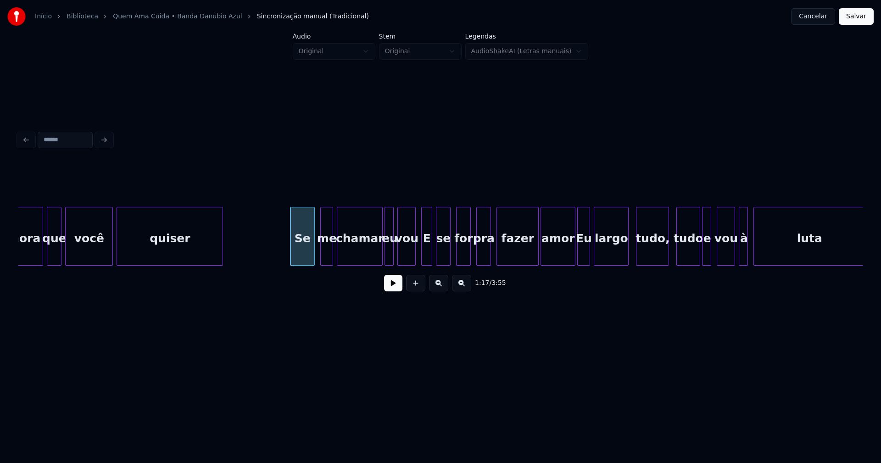
click at [409, 260] on div "vou" at bounding box center [406, 238] width 17 height 62
click at [395, 288] on button at bounding box center [393, 283] width 18 height 17
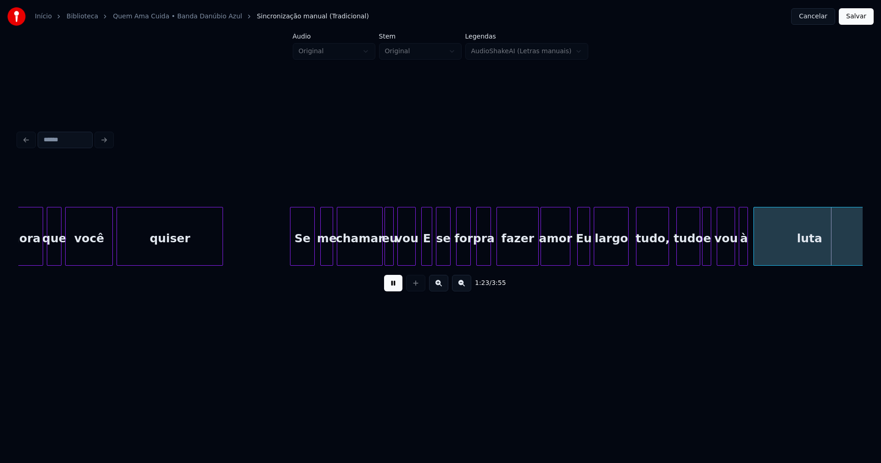
click at [569, 261] on div at bounding box center [568, 236] width 3 height 58
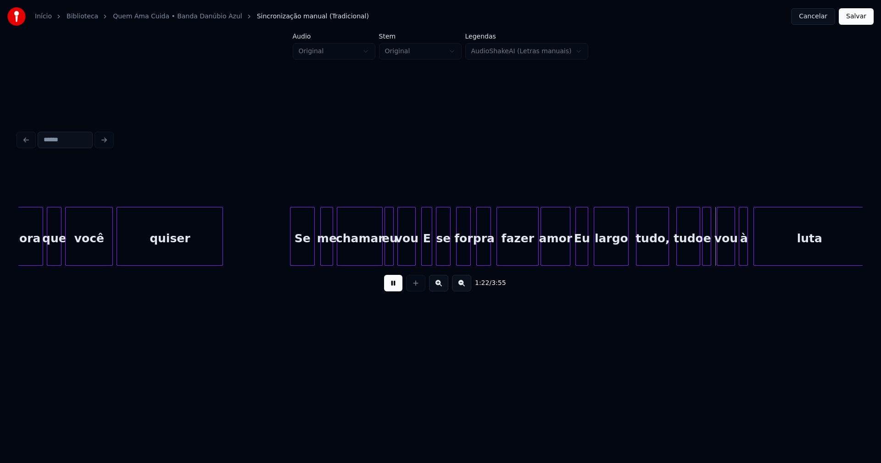
click at [581, 255] on div "Eu" at bounding box center [582, 238] width 12 height 62
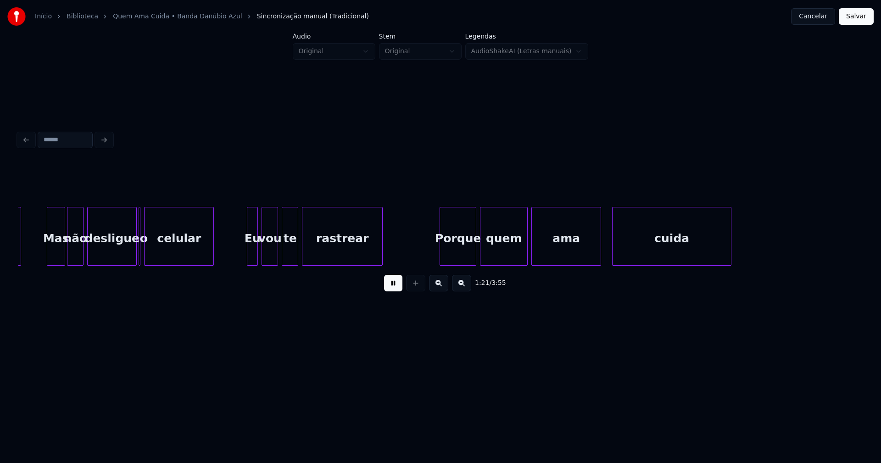
scroll to position [0, 7492]
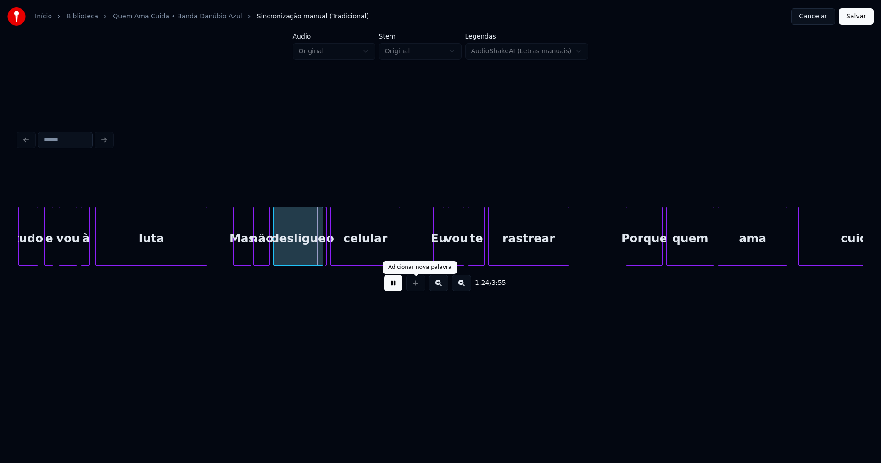
drag, startPoint x: 400, startPoint y: 290, endPoint x: 343, endPoint y: 275, distance: 58.3
click at [399, 290] on button at bounding box center [393, 283] width 18 height 17
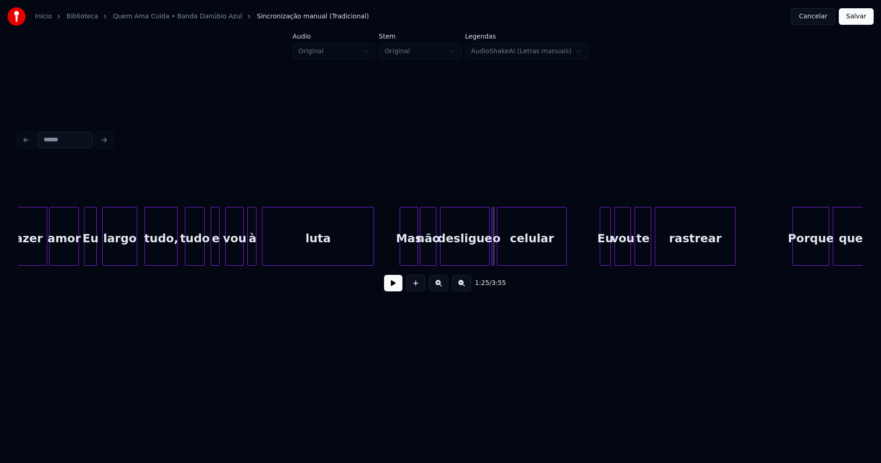
scroll to position [0, 7302]
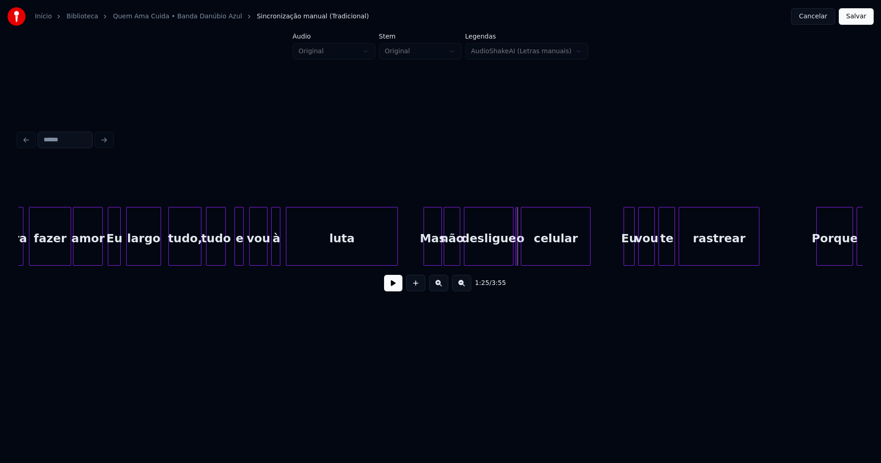
click at [214, 254] on div "tudo" at bounding box center [215, 238] width 19 height 62
click at [232, 254] on div at bounding box center [232, 236] width 3 height 58
click at [390, 289] on button at bounding box center [393, 283] width 18 height 17
click at [431, 254] on div "Mas" at bounding box center [428, 238] width 17 height 62
click at [519, 257] on div at bounding box center [519, 236] width 3 height 58
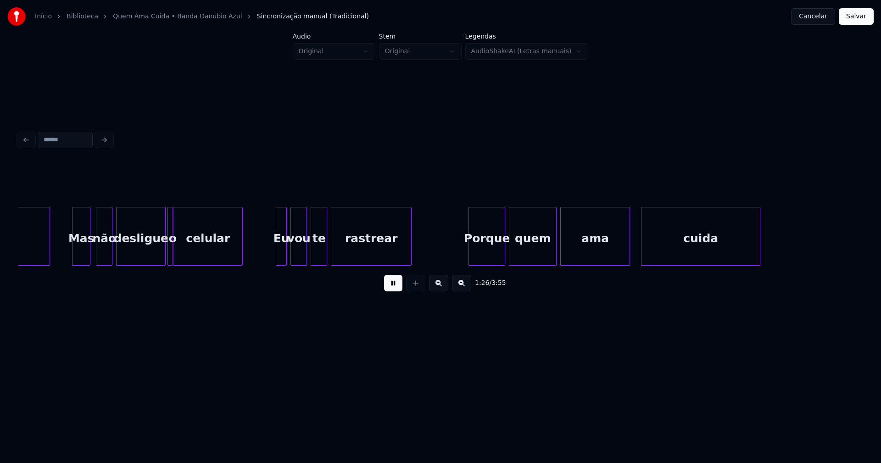
scroll to position [0, 7661]
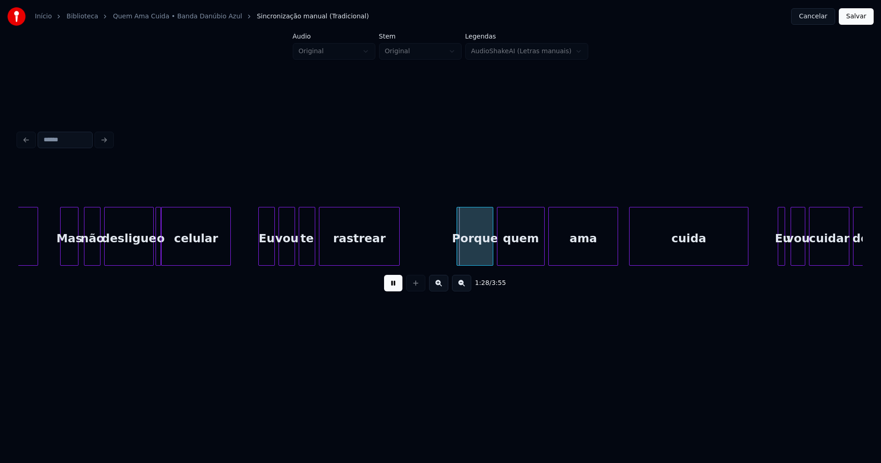
click at [260, 257] on div at bounding box center [260, 236] width 3 height 58
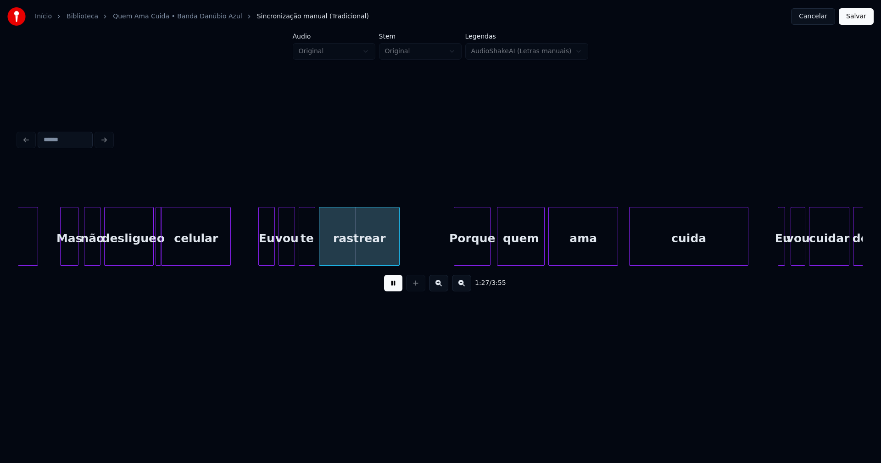
click at [480, 251] on div "Porque" at bounding box center [472, 238] width 36 height 62
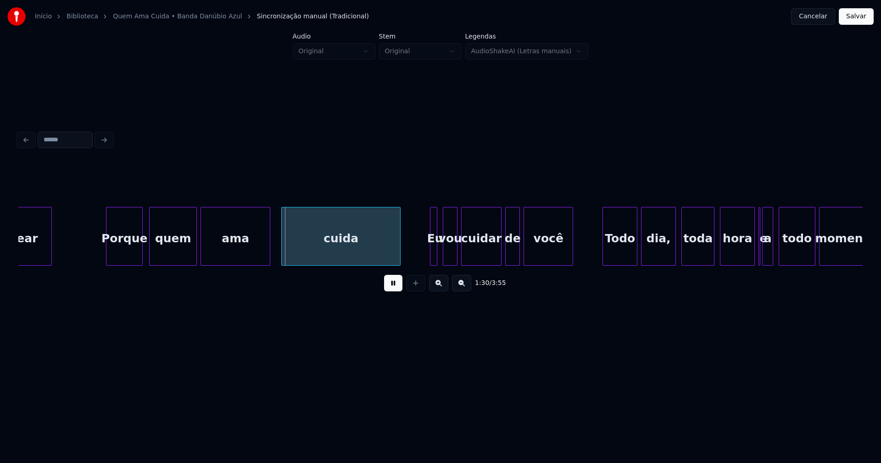
scroll to position [0, 8033]
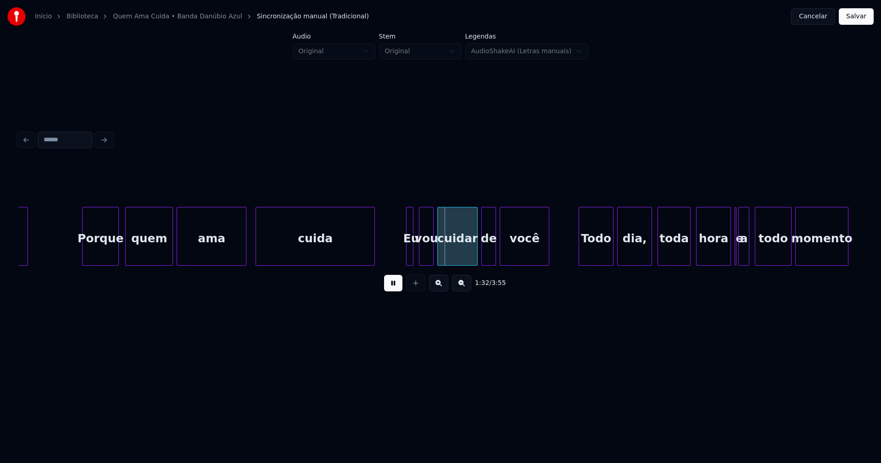
click at [349, 251] on div "cuida" at bounding box center [315, 238] width 118 height 62
click at [402, 254] on div at bounding box center [402, 236] width 3 height 58
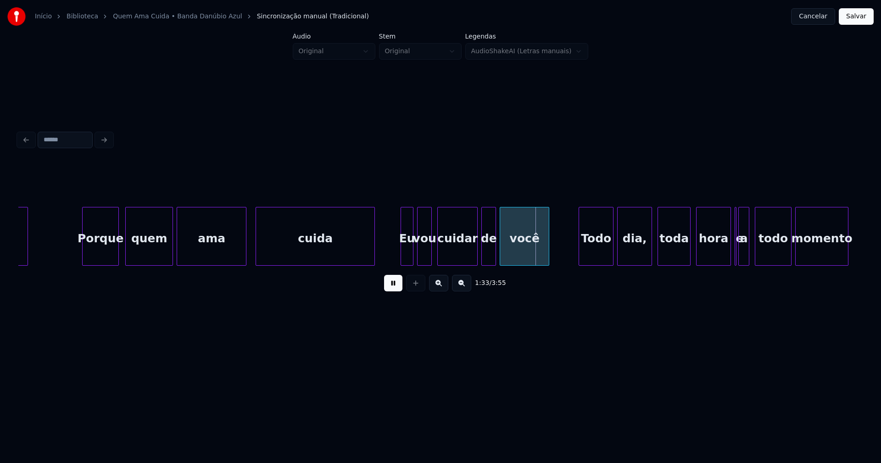
click at [425, 255] on div "vou" at bounding box center [425, 238] width 14 height 62
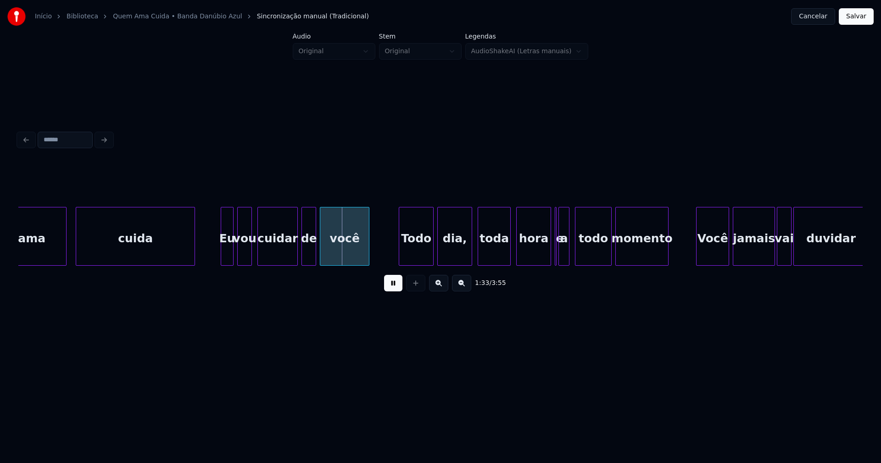
scroll to position [0, 8285]
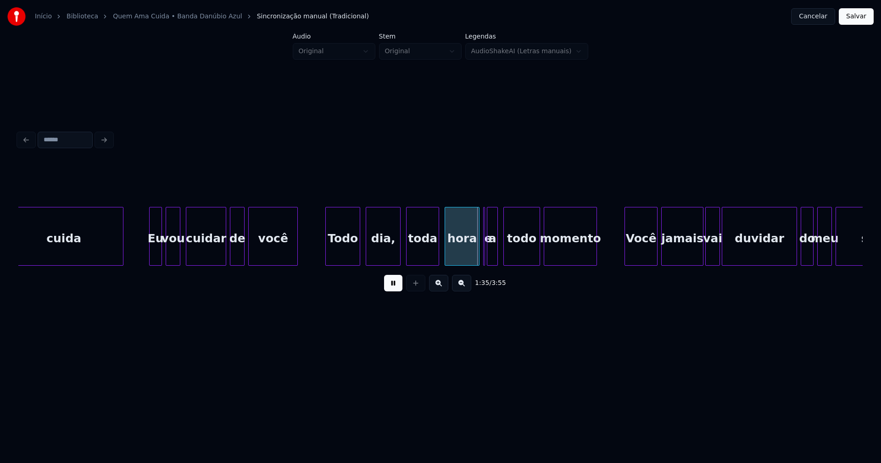
click at [350, 258] on div "Todo" at bounding box center [343, 238] width 34 height 62
click at [474, 254] on div at bounding box center [473, 236] width 3 height 58
click at [487, 255] on div at bounding box center [486, 236] width 3 height 58
click at [480, 213] on div "e" at bounding box center [483, 236] width 6 height 59
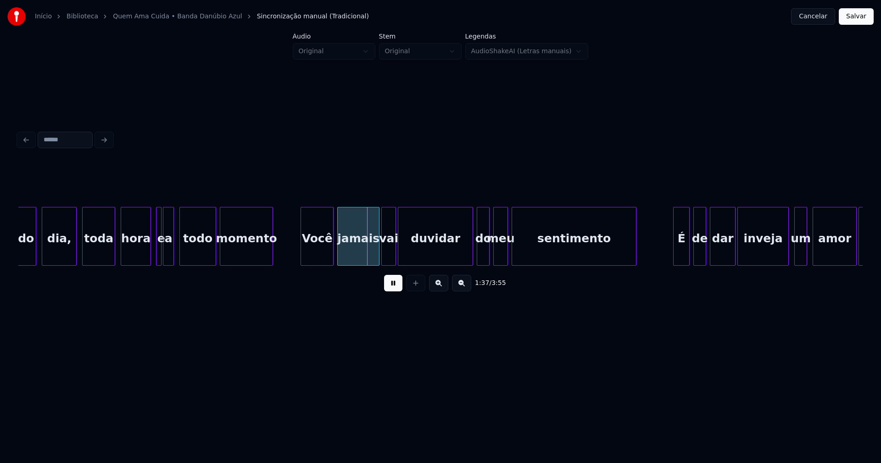
scroll to position [0, 8620]
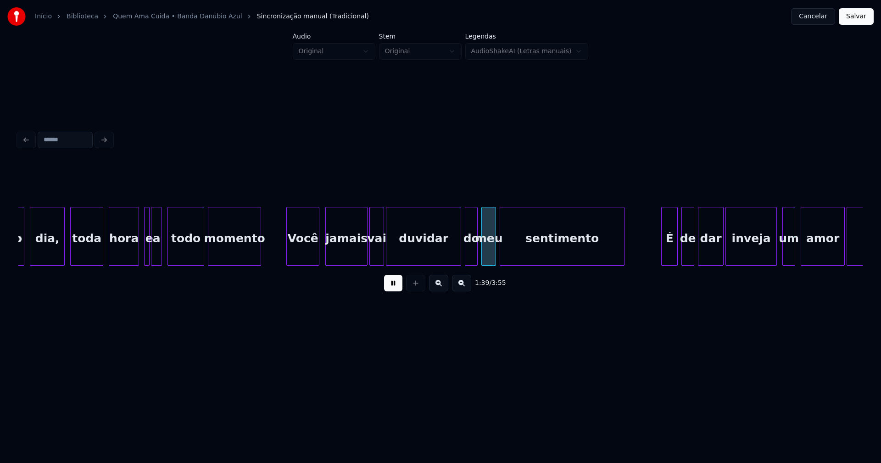
click at [301, 256] on div "Você" at bounding box center [303, 238] width 32 height 62
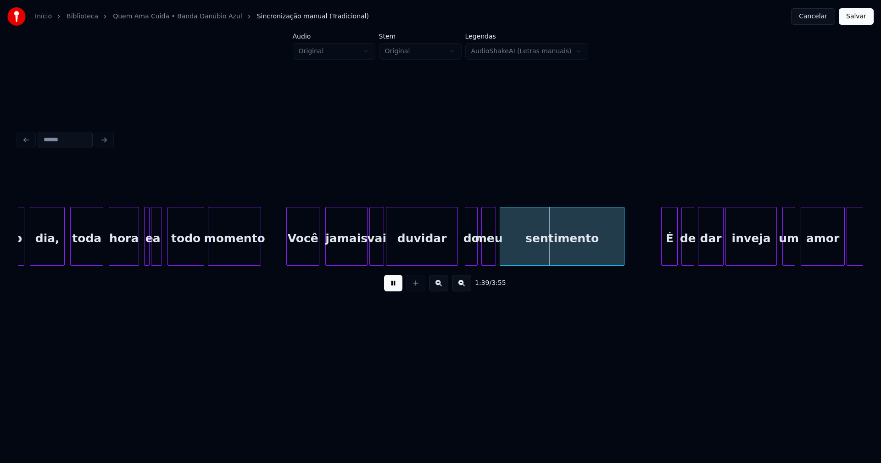
click at [457, 257] on div at bounding box center [456, 236] width 3 height 58
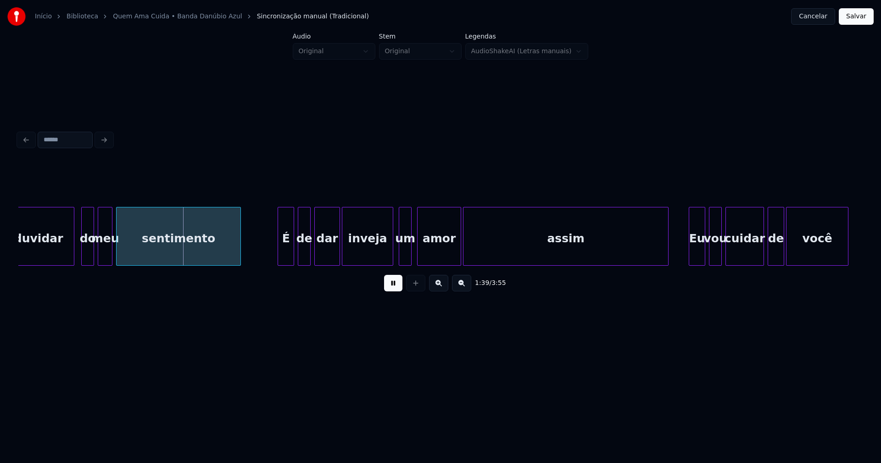
scroll to position [0, 9016]
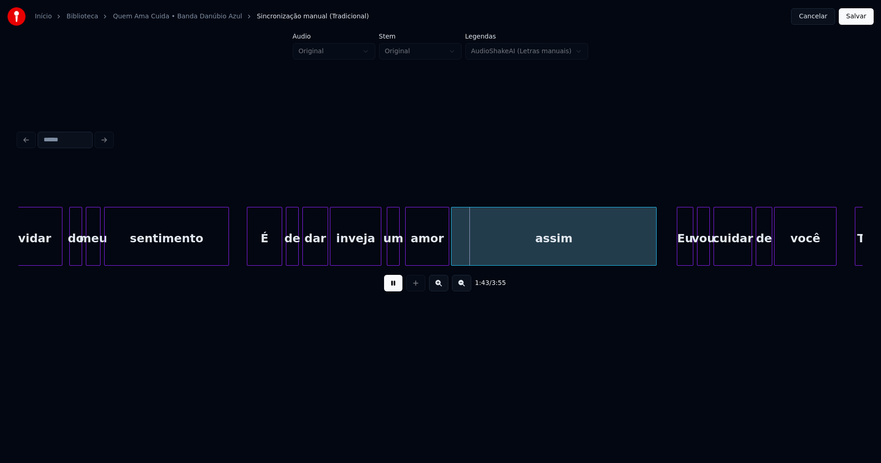
click at [247, 257] on div at bounding box center [248, 236] width 3 height 58
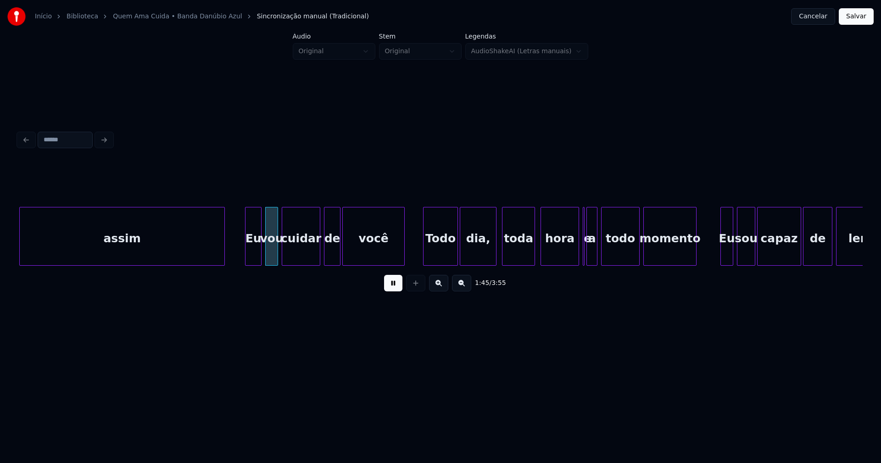
scroll to position [0, 9460]
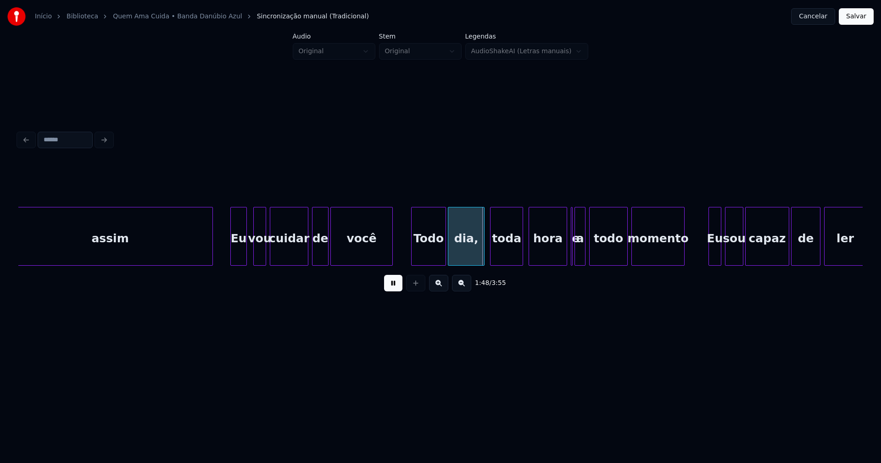
click at [240, 254] on div "Eu" at bounding box center [239, 238] width 16 height 62
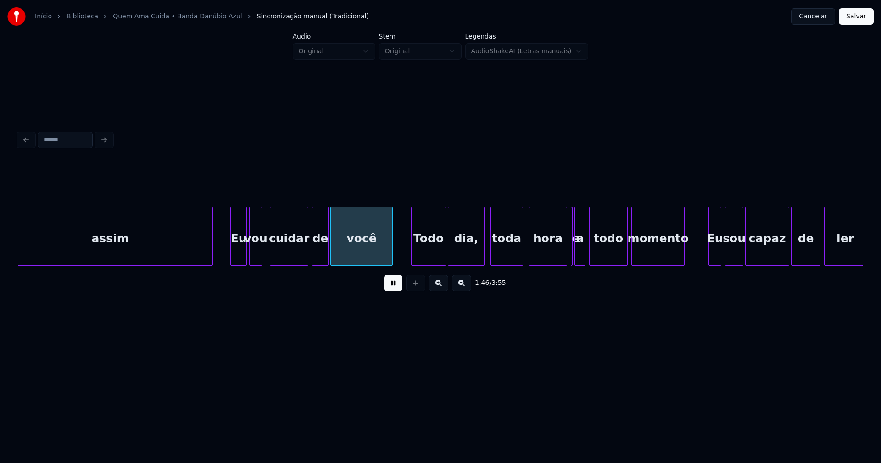
click at [257, 254] on div "vou" at bounding box center [256, 238] width 12 height 62
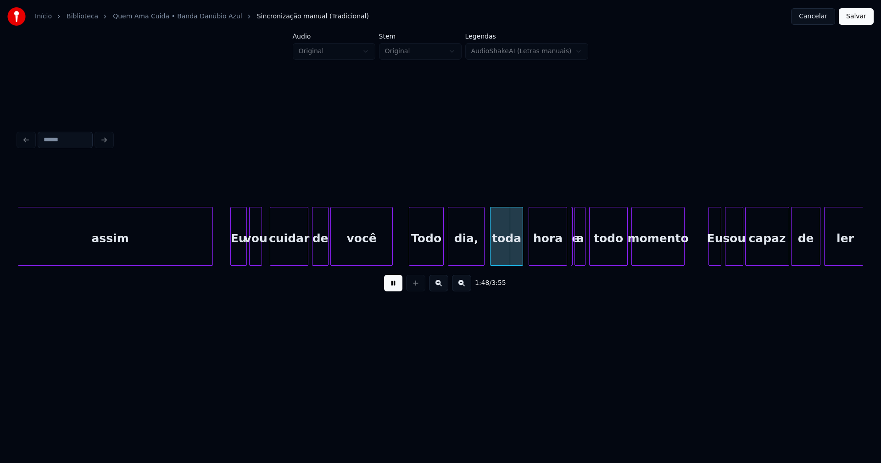
click at [434, 257] on div "Todo" at bounding box center [426, 238] width 34 height 62
click at [473, 254] on div "dia," at bounding box center [464, 238] width 36 height 62
click at [560, 258] on div at bounding box center [560, 236] width 3 height 58
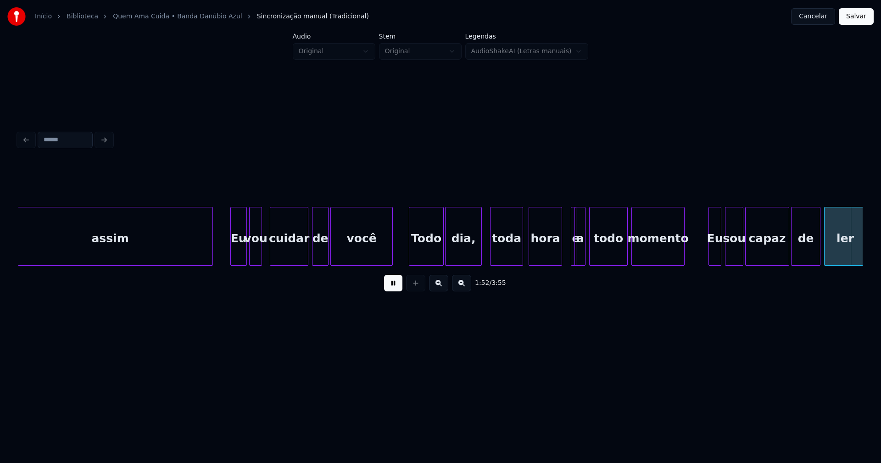
scroll to position [0, 10304]
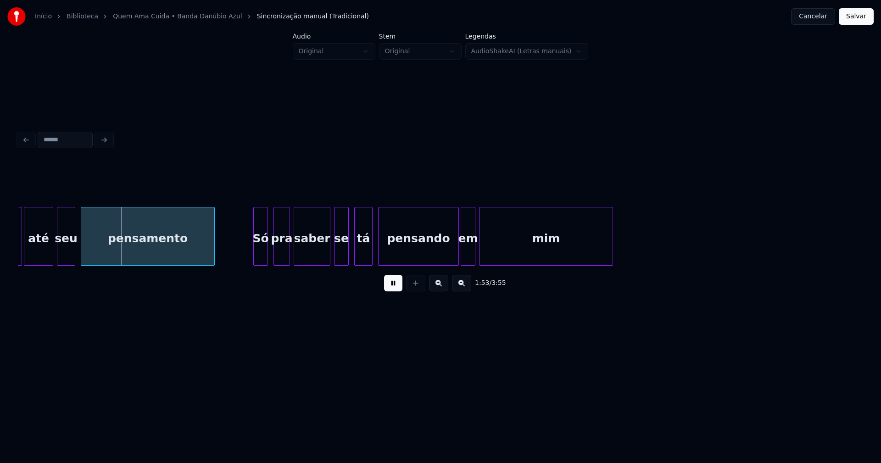
click at [398, 288] on button at bounding box center [393, 283] width 18 height 17
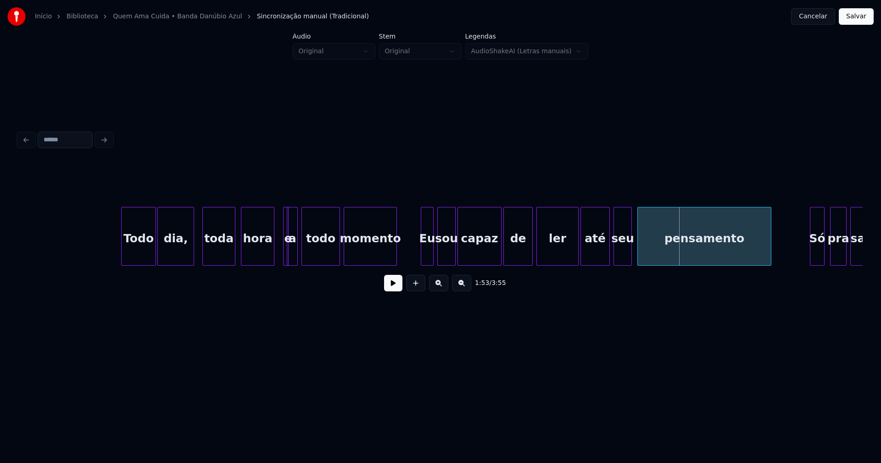
scroll to position [0, 9735]
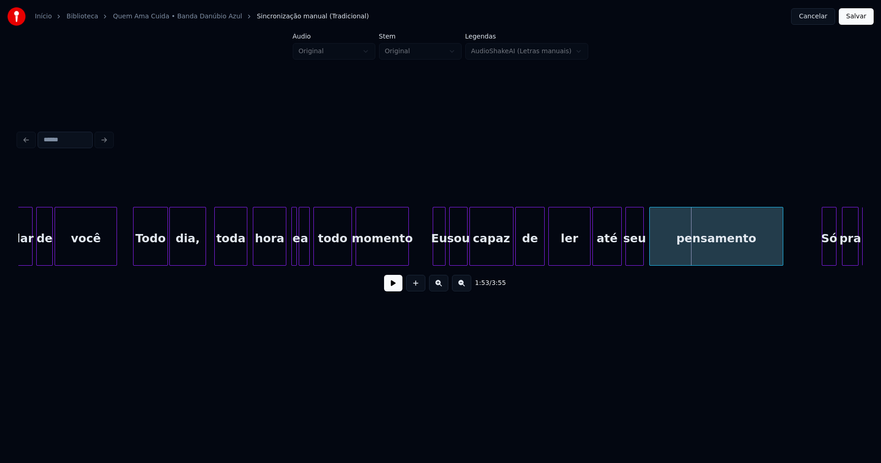
click at [291, 213] on div "e" at bounding box center [294, 236] width 6 height 59
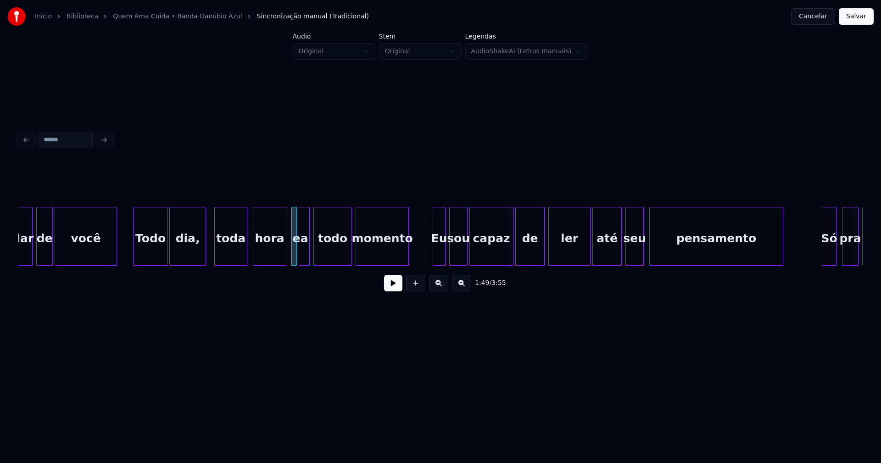
click at [393, 290] on button at bounding box center [393, 283] width 18 height 17
click at [431, 260] on div at bounding box center [431, 236] width 3 height 58
click at [582, 263] on div "ler até seu pensamento Só pra saber de capaz sou Eu momento todo a e hora toda …" at bounding box center [440, 236] width 844 height 59
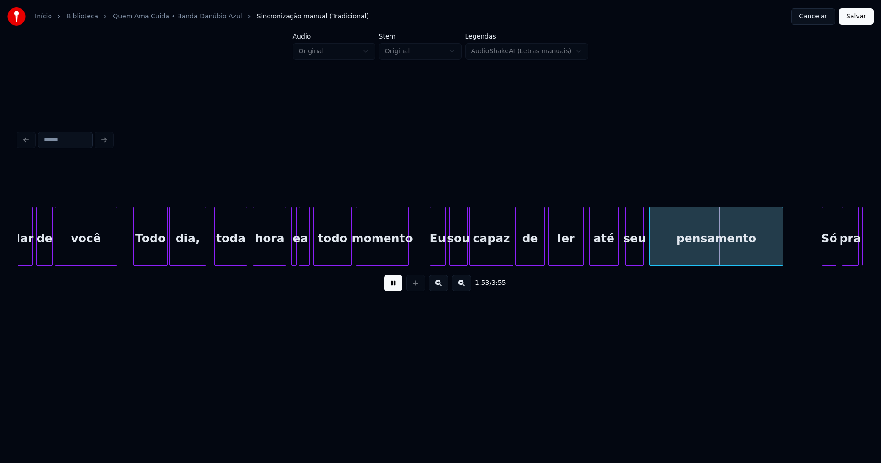
click at [604, 255] on div "até" at bounding box center [604, 238] width 28 height 62
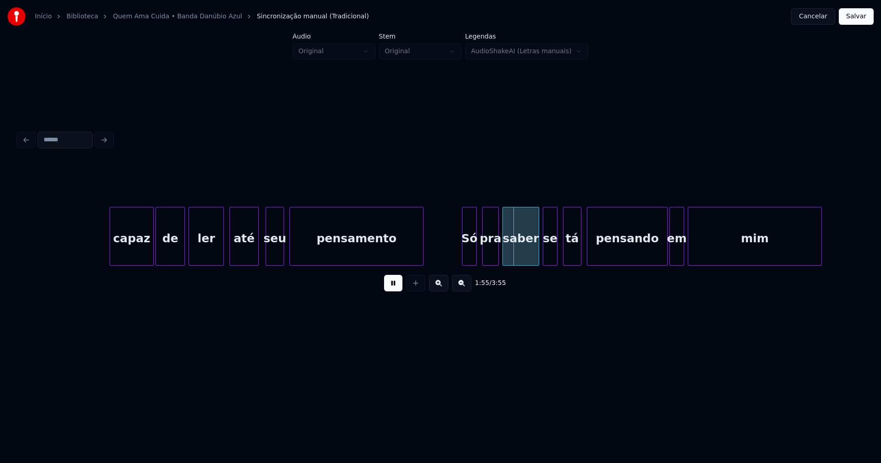
scroll to position [0, 10203]
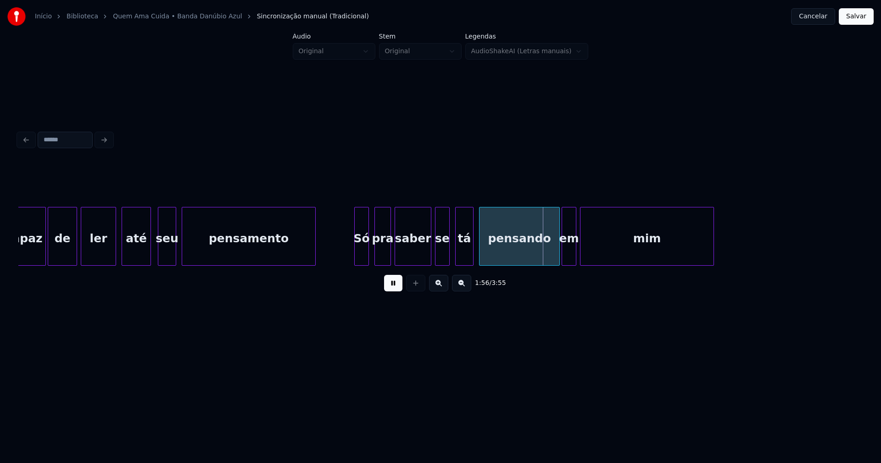
click at [354, 248] on div "ler até seu pensamento Só pra saber de capaz se tá pensando em mim" at bounding box center [644, 236] width 21658 height 59
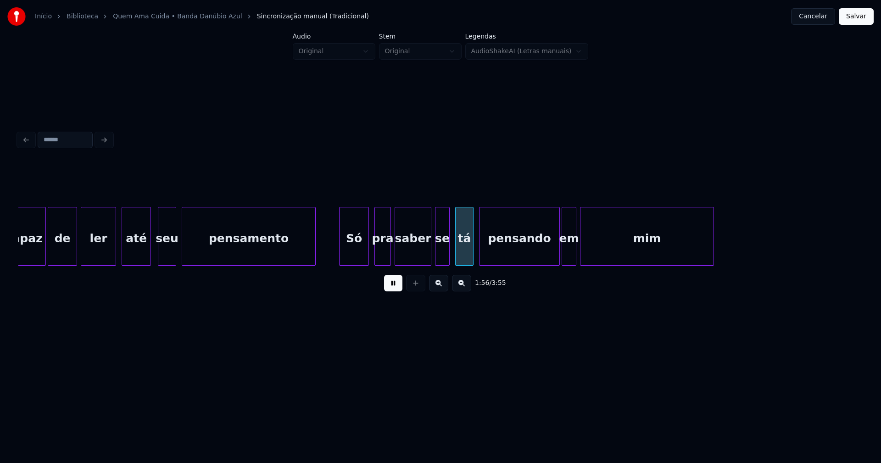
click at [340, 257] on div at bounding box center [341, 236] width 3 height 58
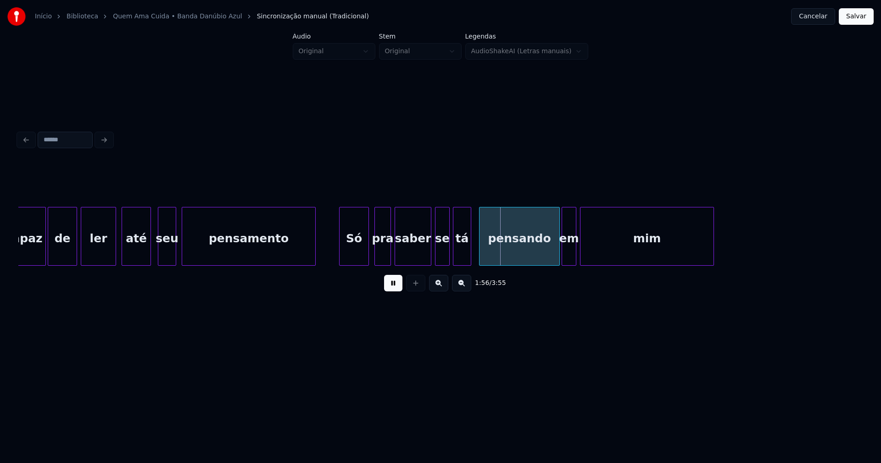
click at [463, 258] on div "tá" at bounding box center [461, 238] width 17 height 62
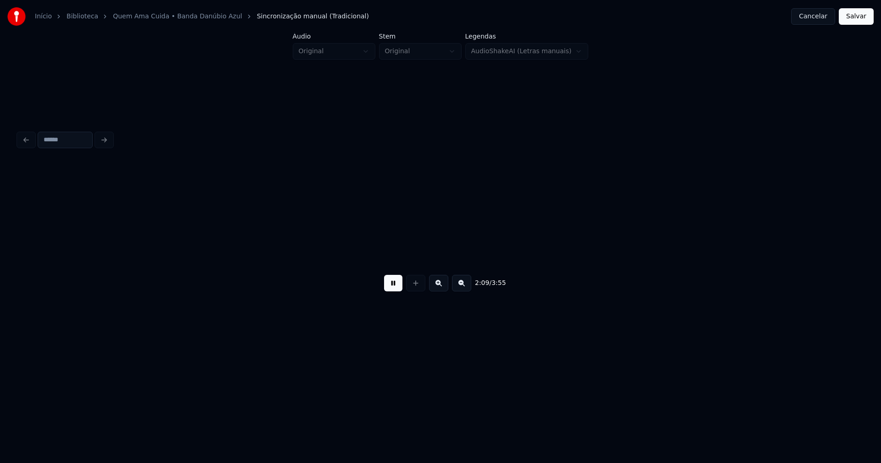
scroll to position [0, 11893]
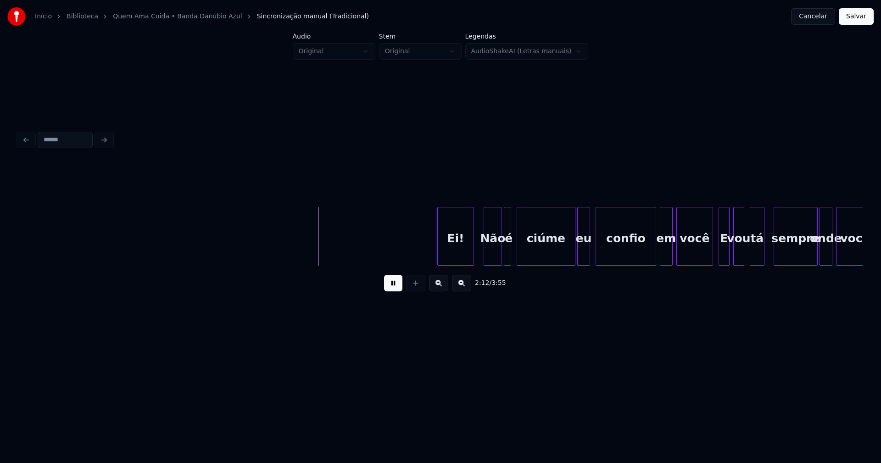
click at [463, 258] on div "Ei!" at bounding box center [456, 238] width 36 height 62
click at [487, 261] on div "Não" at bounding box center [488, 238] width 17 height 62
click at [565, 262] on div "ciúme" at bounding box center [542, 236] width 51 height 59
click at [580, 257] on div "eu" at bounding box center [581, 238] width 12 height 62
click at [629, 253] on div "confio" at bounding box center [624, 238] width 60 height 62
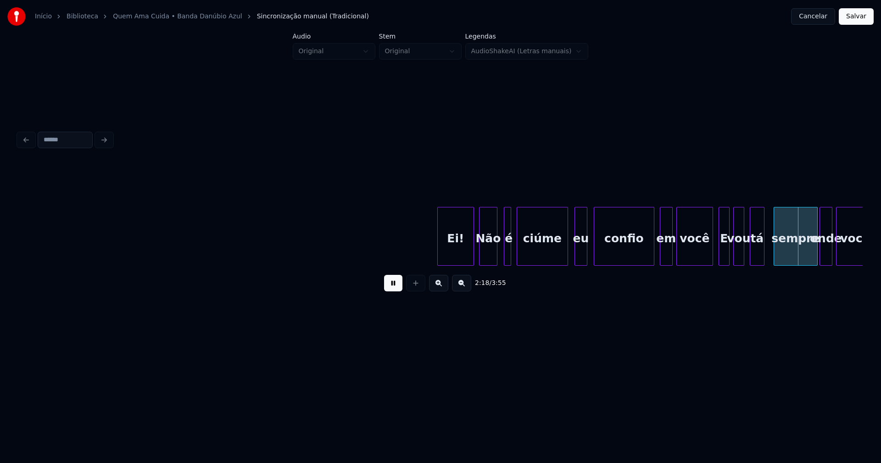
drag, startPoint x: 393, startPoint y: 287, endPoint x: 488, endPoint y: 271, distance: 96.4
click at [394, 286] on button at bounding box center [393, 283] width 18 height 17
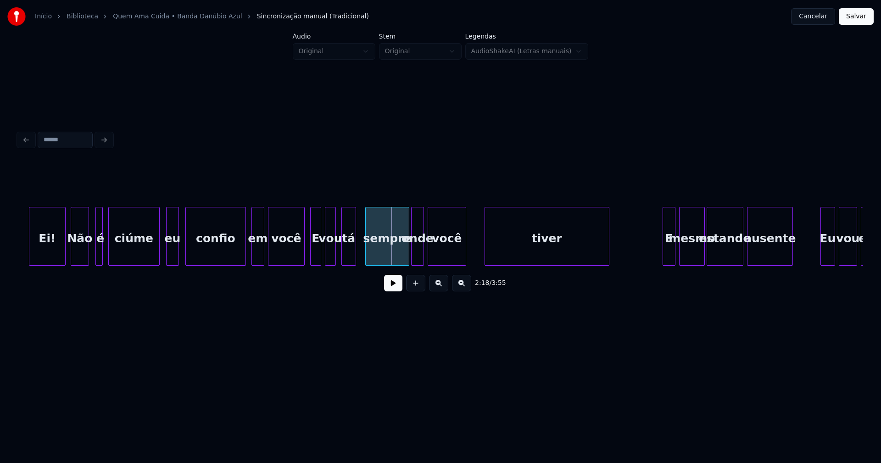
scroll to position [0, 12313]
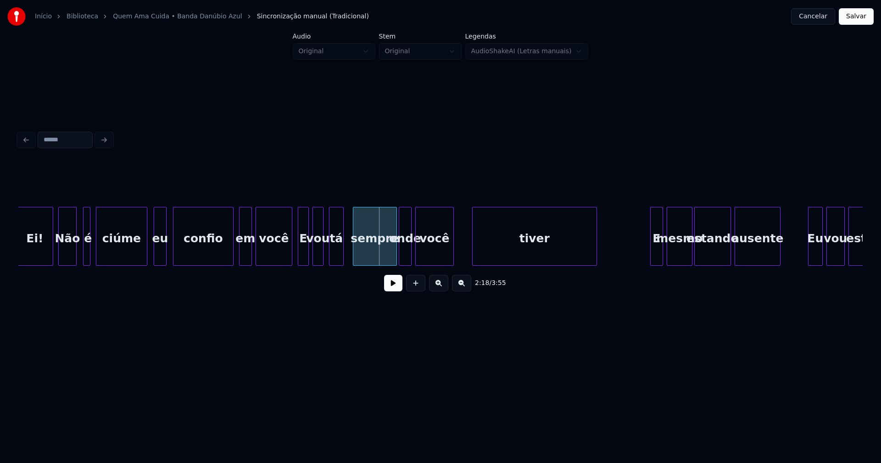
click at [394, 289] on button at bounding box center [393, 283] width 18 height 17
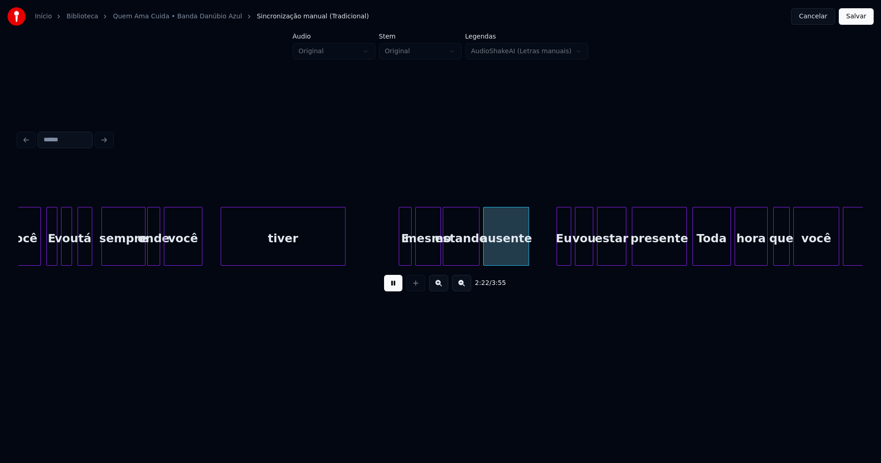
scroll to position [0, 12577]
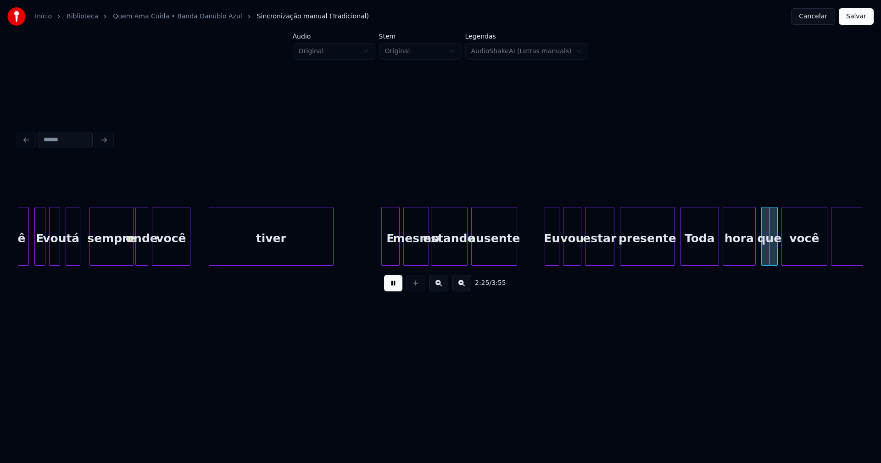
click at [384, 252] on div at bounding box center [383, 236] width 3 height 58
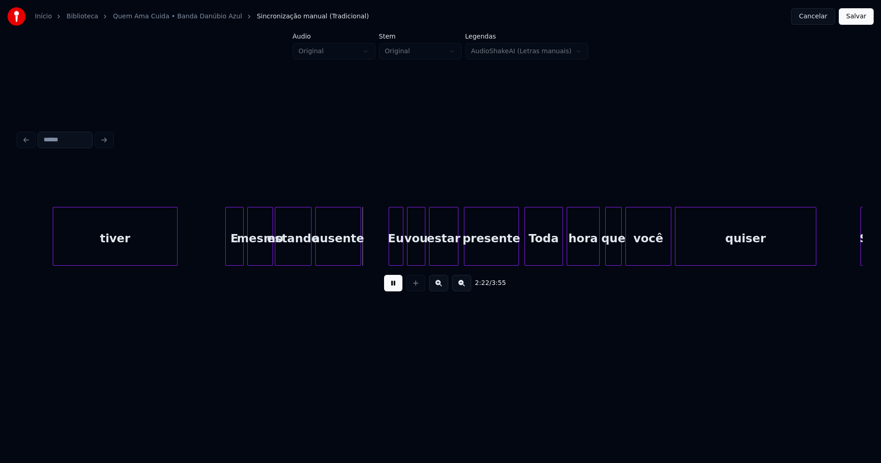
scroll to position [0, 12769]
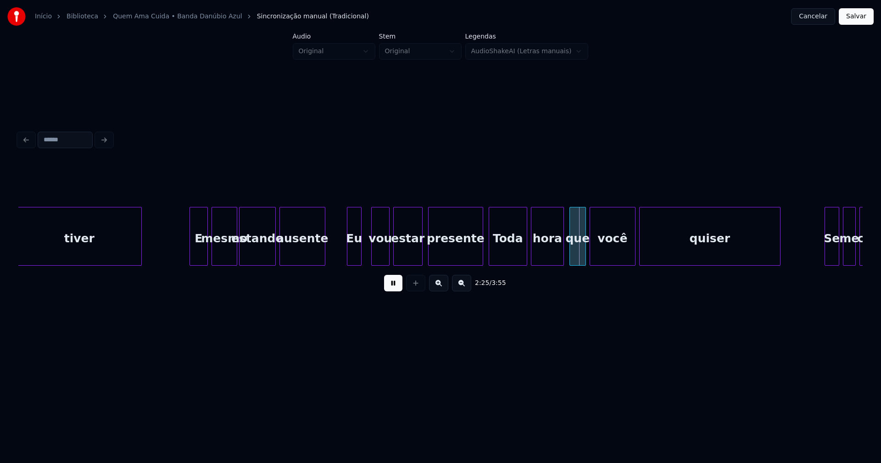
click at [355, 258] on div "Eu" at bounding box center [354, 238] width 14 height 62
click at [364, 251] on div at bounding box center [364, 236] width 3 height 58
click at [379, 251] on div "vou" at bounding box center [377, 238] width 17 height 62
click at [403, 253] on div "estar" at bounding box center [405, 238] width 28 height 62
click at [465, 259] on div "presente" at bounding box center [451, 238] width 54 height 62
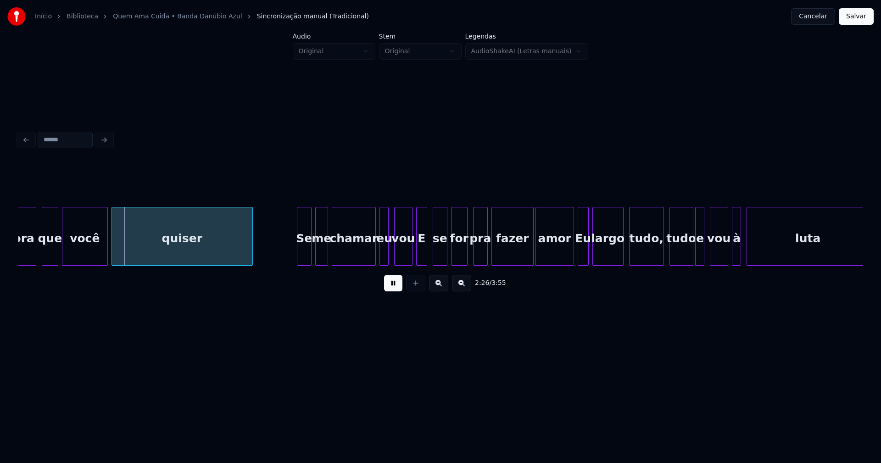
scroll to position [0, 13333]
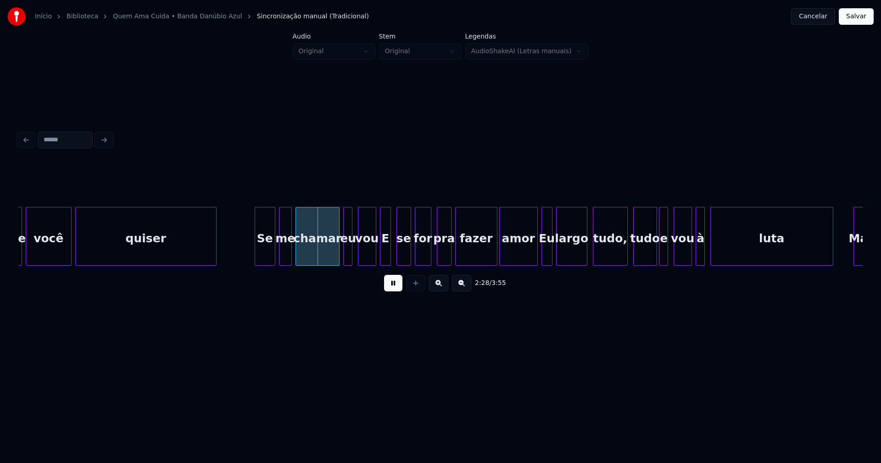
click at [257, 251] on div at bounding box center [256, 236] width 3 height 58
click at [369, 256] on div at bounding box center [369, 236] width 3 height 58
click at [355, 254] on div at bounding box center [356, 236] width 3 height 58
click at [392, 247] on div at bounding box center [393, 236] width 3 height 58
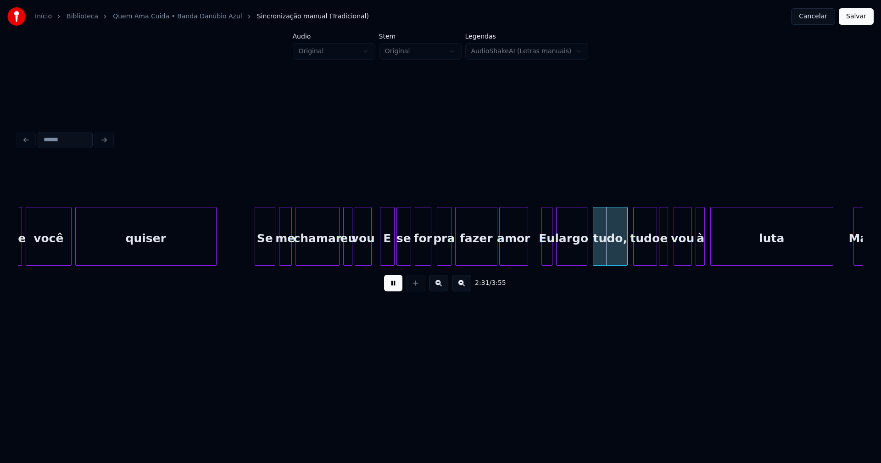
click at [526, 259] on div at bounding box center [526, 236] width 3 height 58
click at [541, 257] on div at bounding box center [540, 236] width 3 height 58
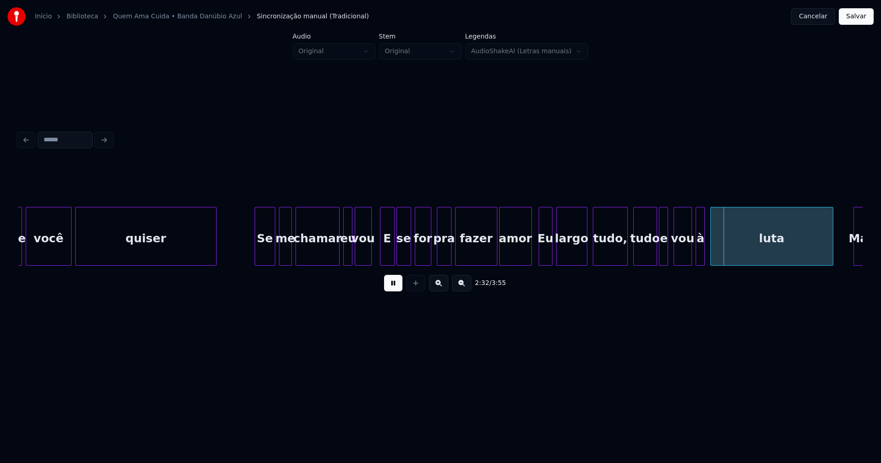
click at [531, 246] on div at bounding box center [530, 236] width 3 height 58
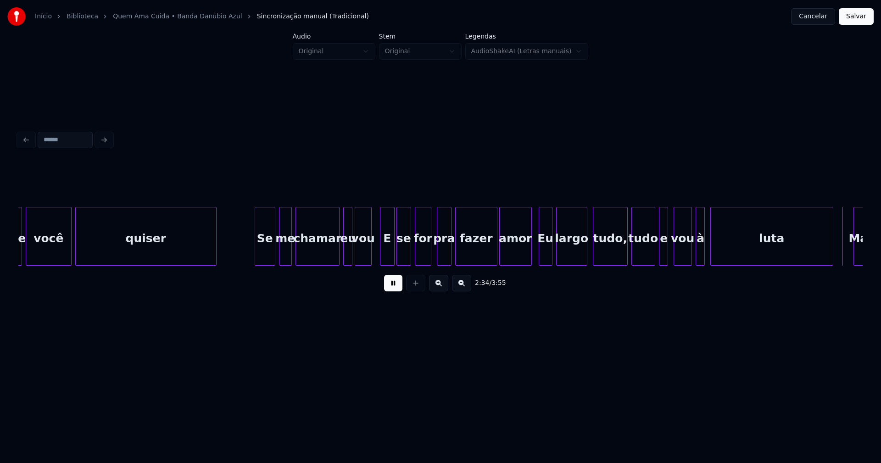
click at [646, 259] on div "tudo" at bounding box center [643, 238] width 23 height 62
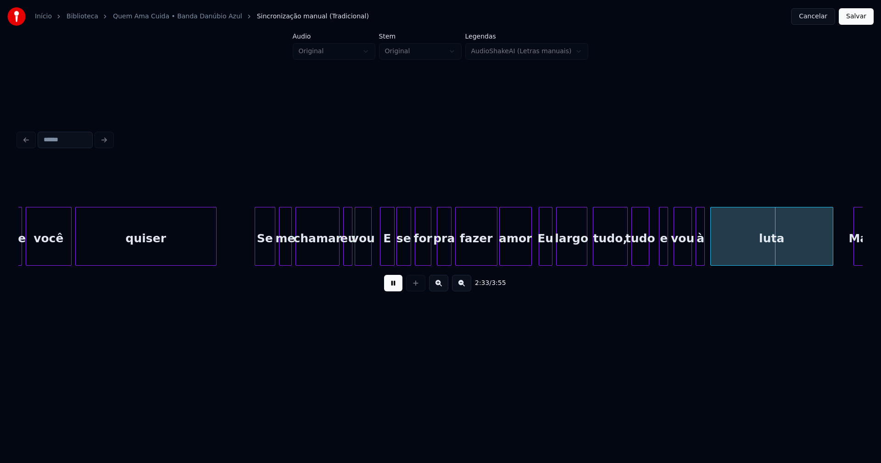
click at [647, 257] on div at bounding box center [647, 236] width 3 height 58
click at [657, 254] on div at bounding box center [657, 236] width 3 height 58
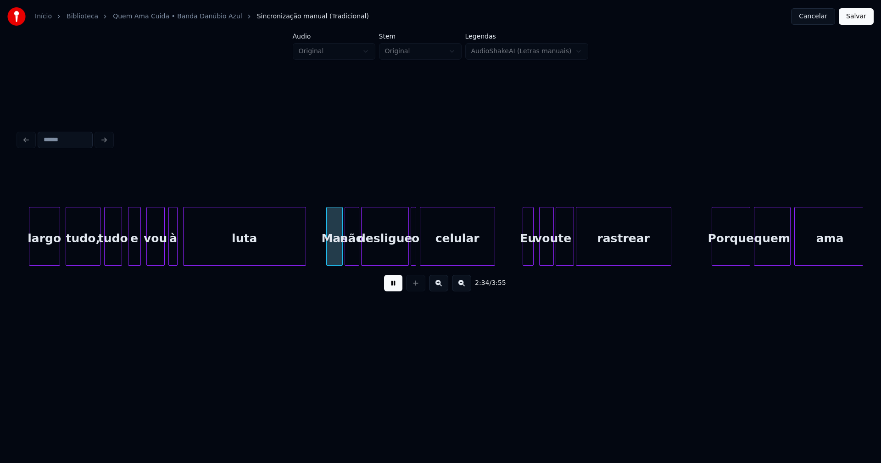
scroll to position [0, 13884]
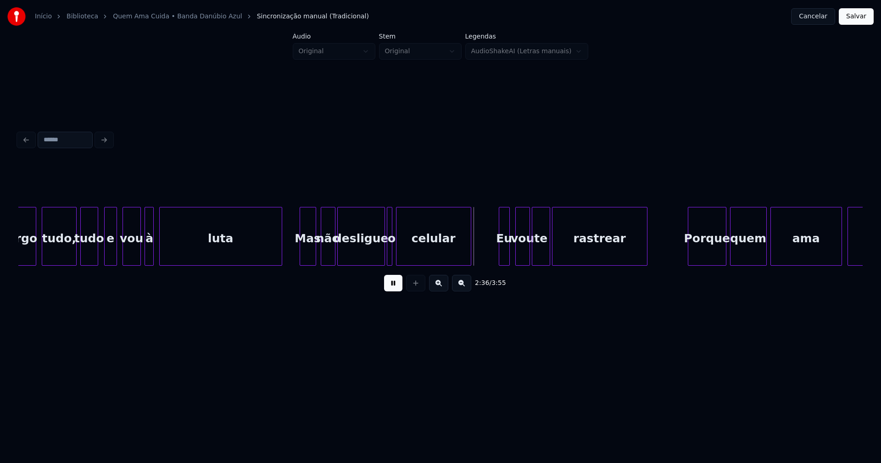
click at [310, 253] on div "Mas" at bounding box center [308, 238] width 16 height 62
click at [393, 253] on div at bounding box center [392, 236] width 3 height 58
click at [496, 258] on div at bounding box center [495, 236] width 3 height 58
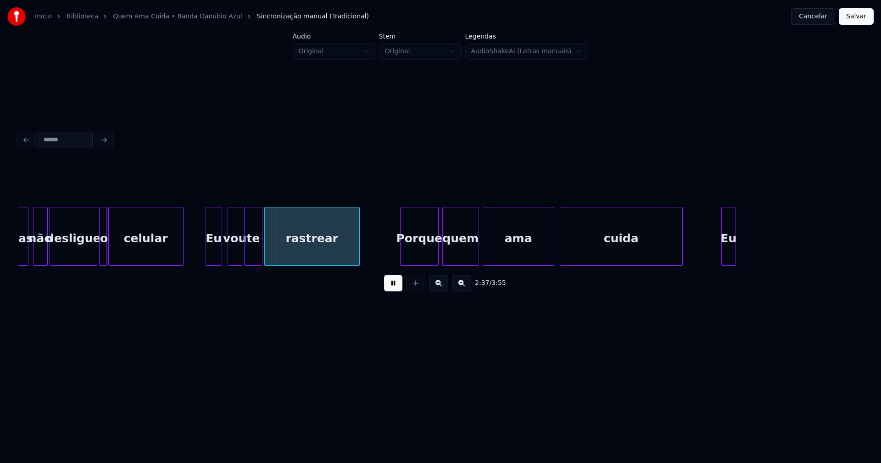
scroll to position [0, 14208]
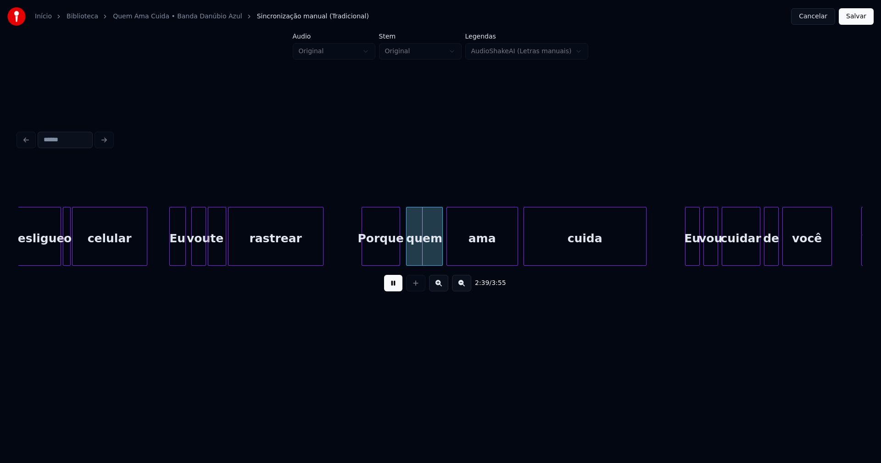
click at [378, 246] on div "Porque" at bounding box center [381, 238] width 38 height 62
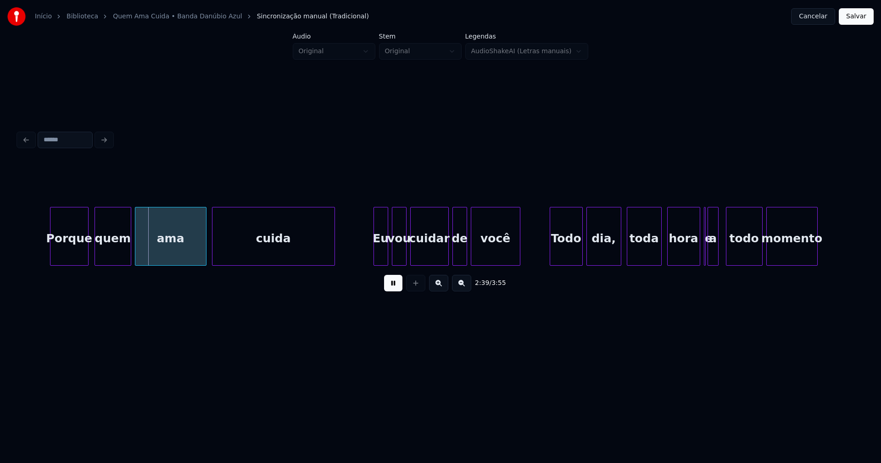
scroll to position [0, 14543]
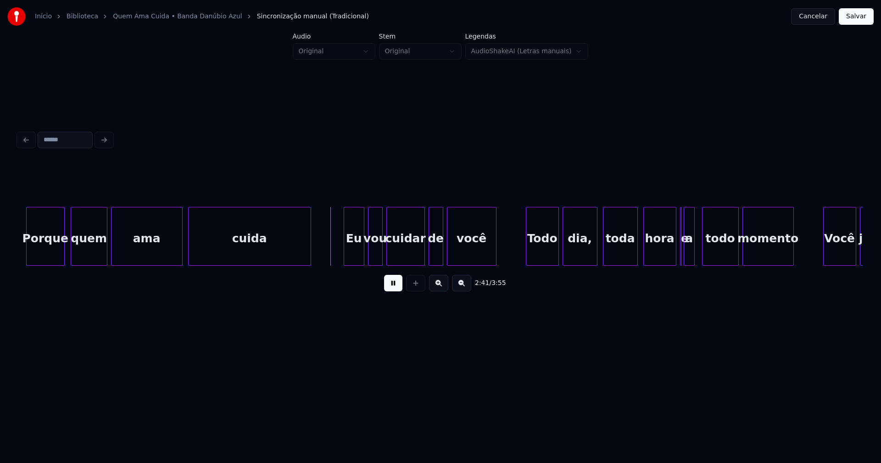
click at [346, 261] on div at bounding box center [345, 236] width 3 height 58
click at [543, 259] on div "Todo" at bounding box center [540, 238] width 32 height 62
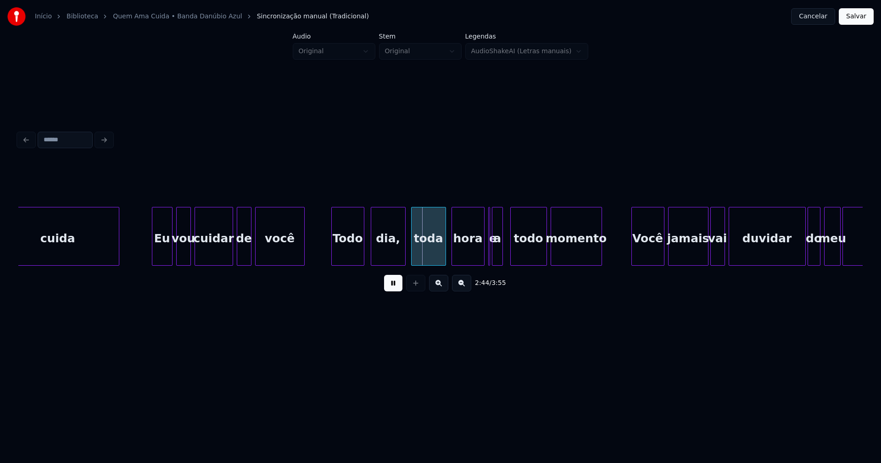
scroll to position [0, 14771]
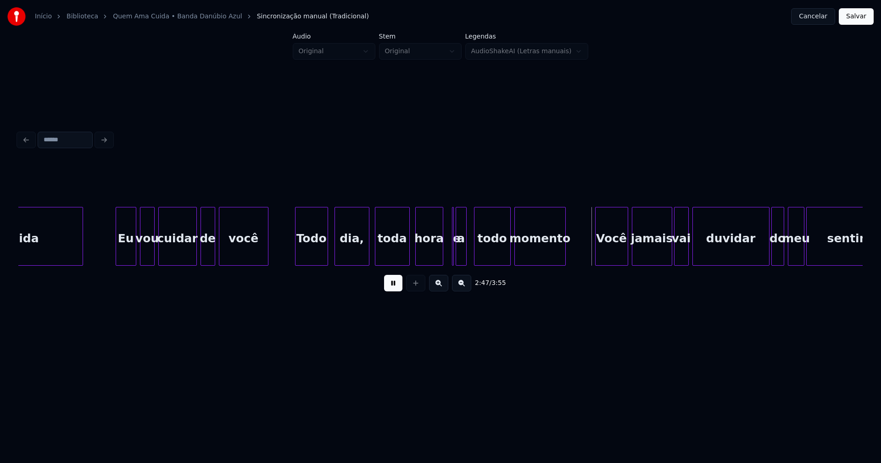
click at [441, 257] on div at bounding box center [441, 236] width 3 height 58
click at [449, 213] on div "e" at bounding box center [452, 236] width 6 height 59
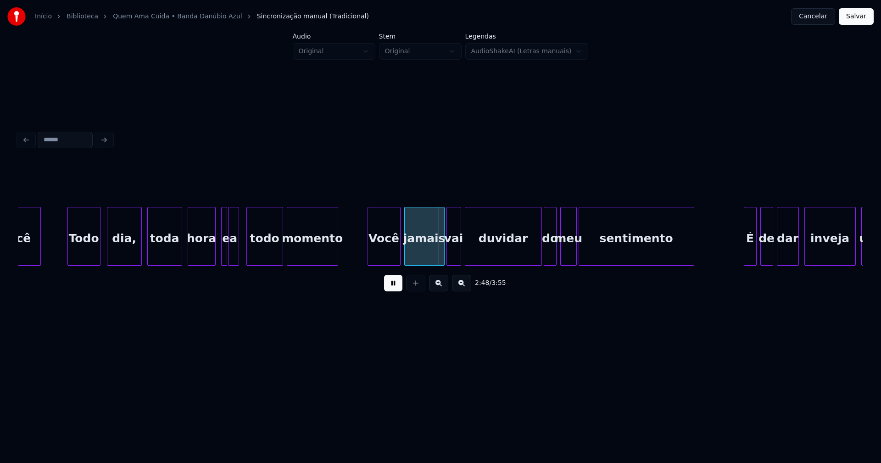
scroll to position [0, 15011]
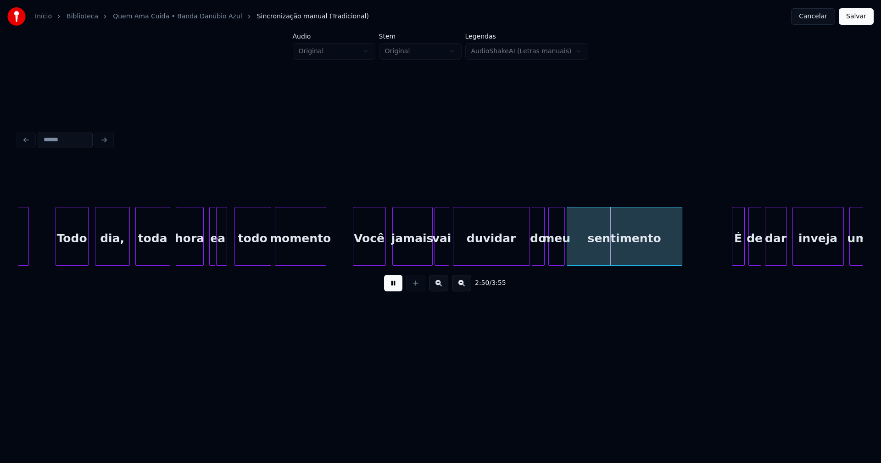
click at [370, 257] on div "Você" at bounding box center [369, 238] width 32 height 62
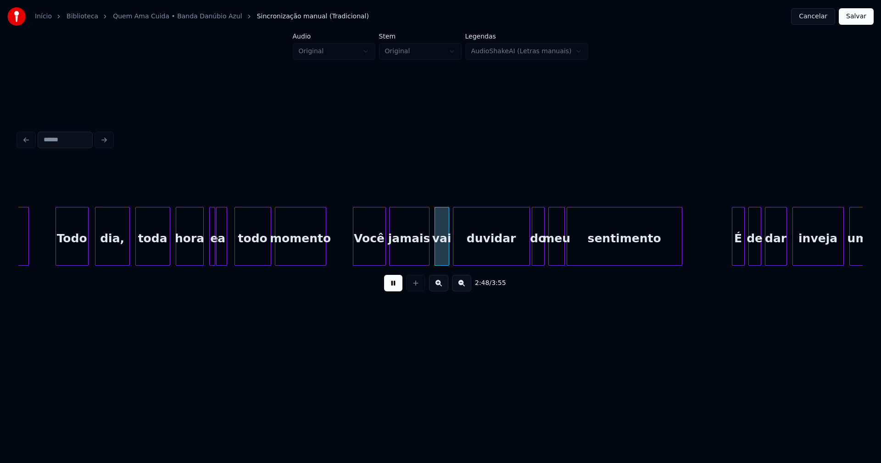
click at [404, 252] on div "jamais" at bounding box center [409, 238] width 39 height 62
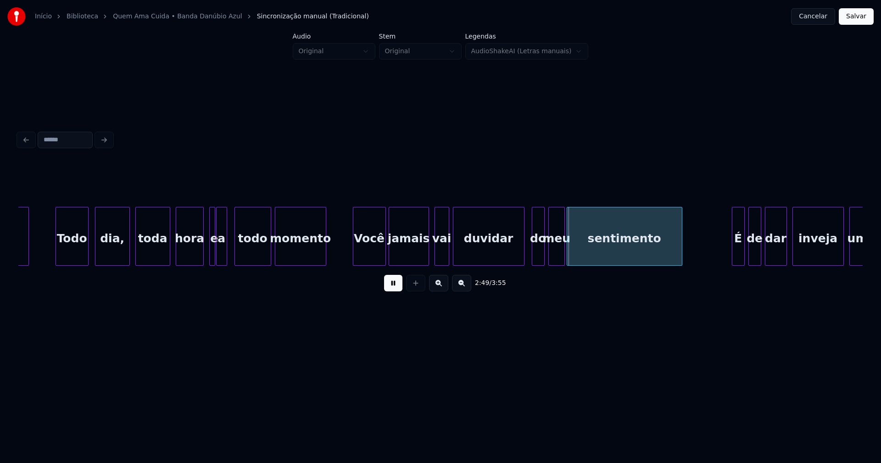
click at [523, 260] on div at bounding box center [522, 236] width 3 height 58
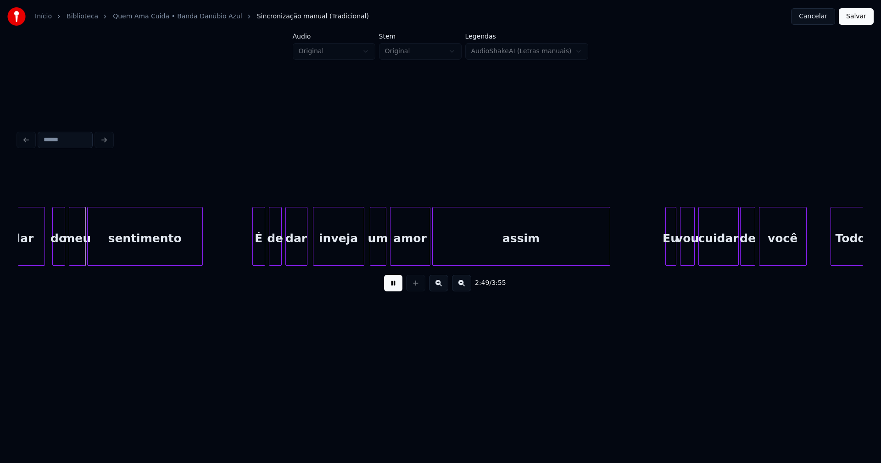
scroll to position [0, 15538]
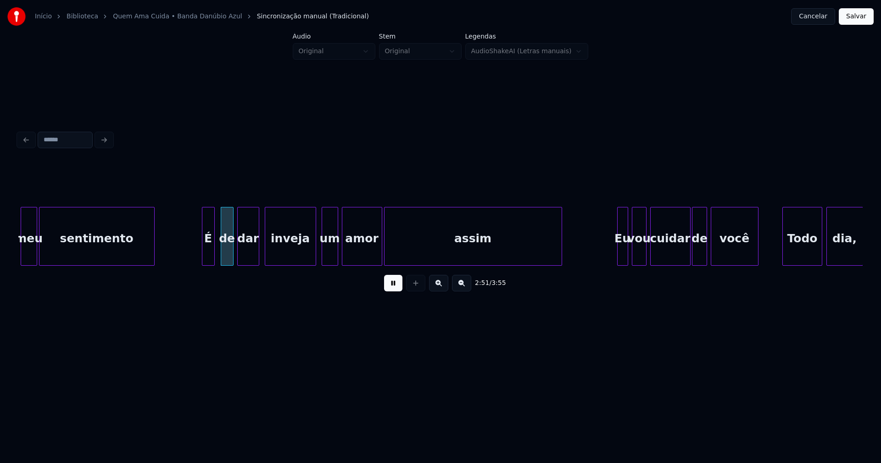
click at [208, 254] on div "É" at bounding box center [208, 238] width 12 height 62
click at [185, 257] on div at bounding box center [185, 236] width 3 height 58
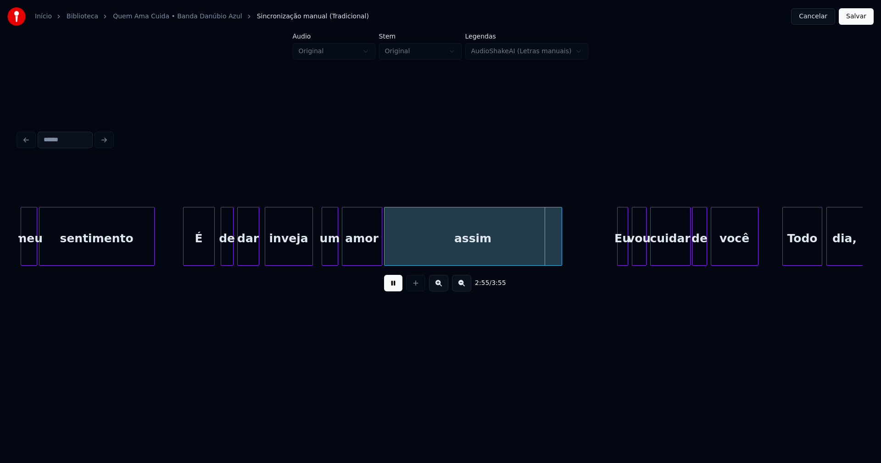
click at [310, 256] on div at bounding box center [311, 236] width 3 height 58
click at [300, 256] on div at bounding box center [299, 236] width 3 height 58
click at [306, 257] on div at bounding box center [305, 236] width 3 height 58
click at [315, 251] on div at bounding box center [314, 236] width 3 height 58
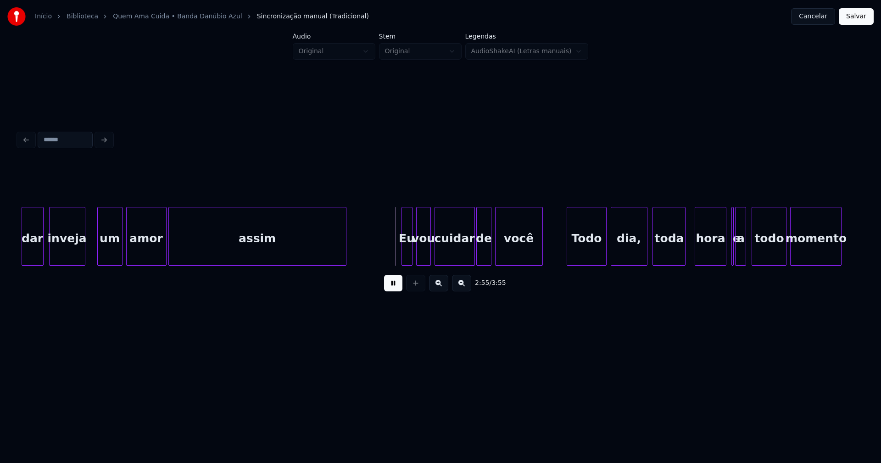
scroll to position [0, 15766]
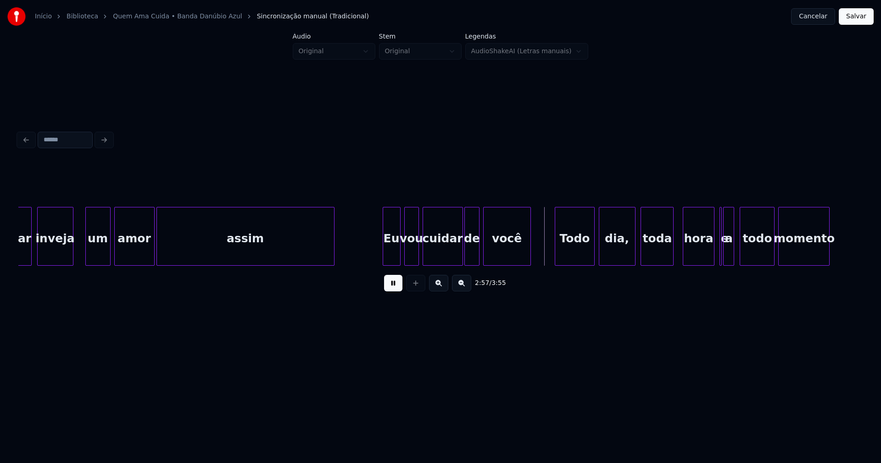
click at [383, 254] on div at bounding box center [384, 236] width 3 height 58
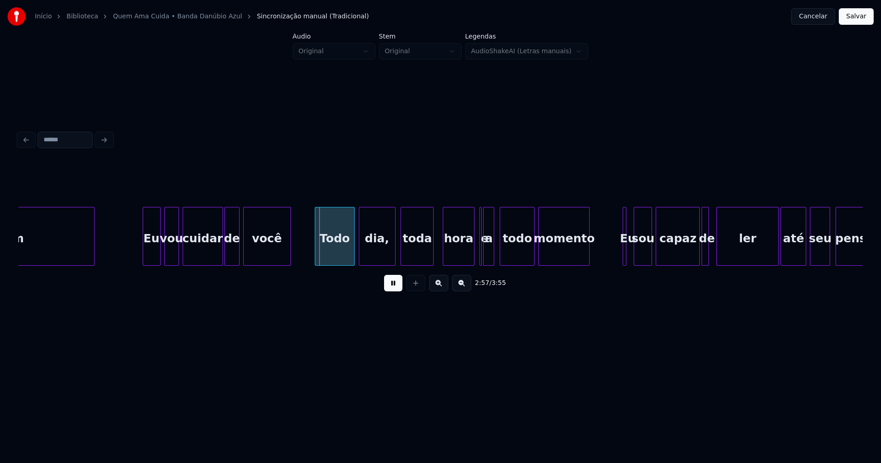
scroll to position [0, 16042]
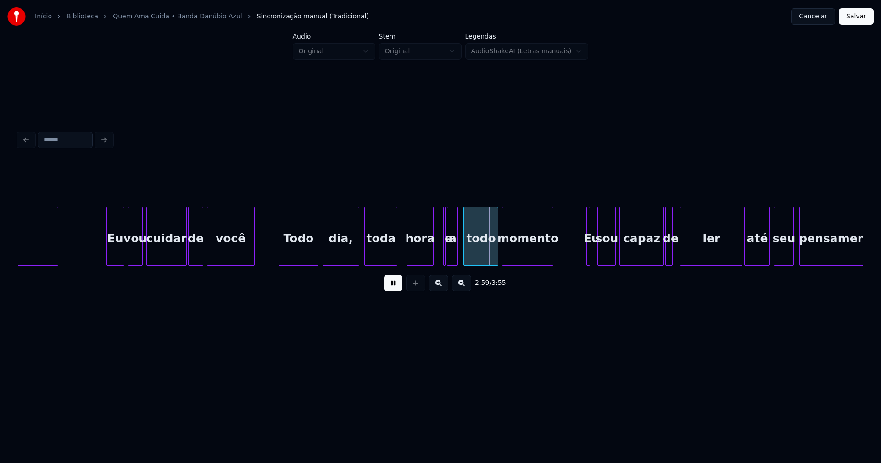
click at [432, 254] on div at bounding box center [431, 236] width 3 height 58
click at [440, 211] on div "e" at bounding box center [443, 236] width 7 height 59
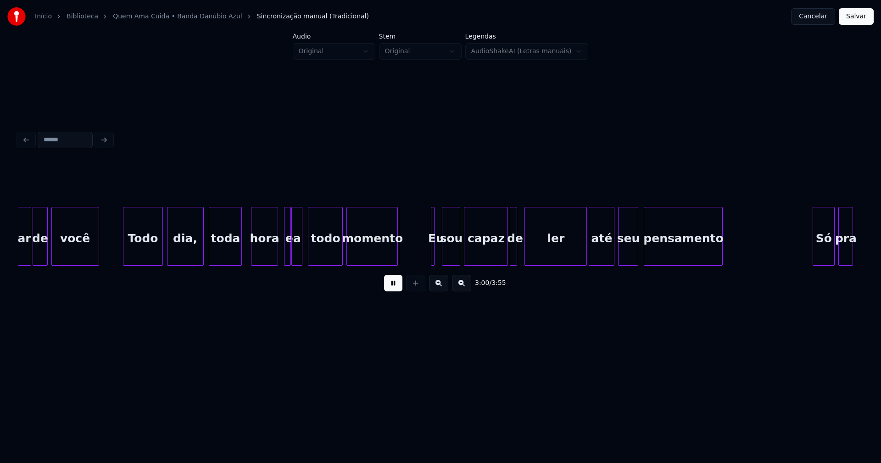
scroll to position [0, 16222]
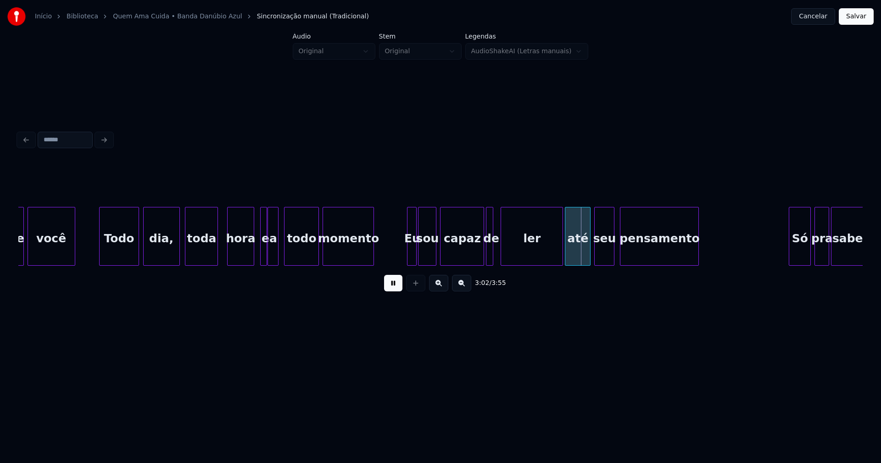
click at [416, 255] on div at bounding box center [414, 236] width 3 height 58
drag, startPoint x: 396, startPoint y: 290, endPoint x: 404, endPoint y: 280, distance: 13.0
click at [396, 290] on button at bounding box center [393, 283] width 18 height 17
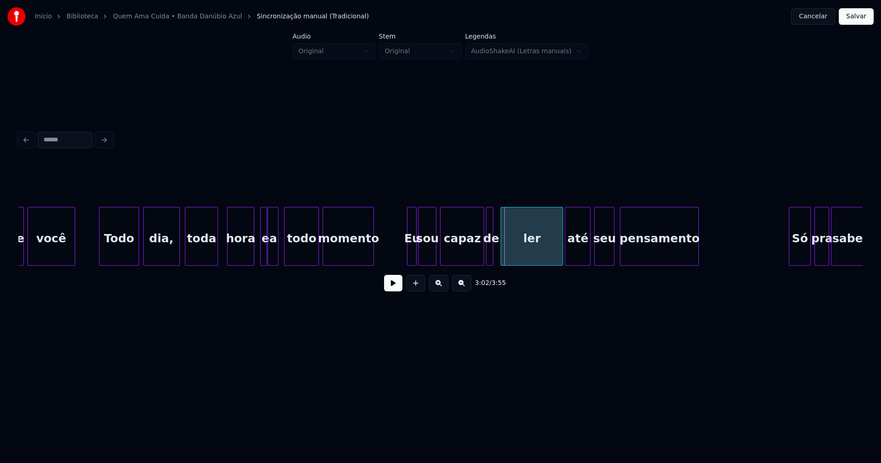
click at [412, 248] on div "Eu" at bounding box center [411, 238] width 9 height 62
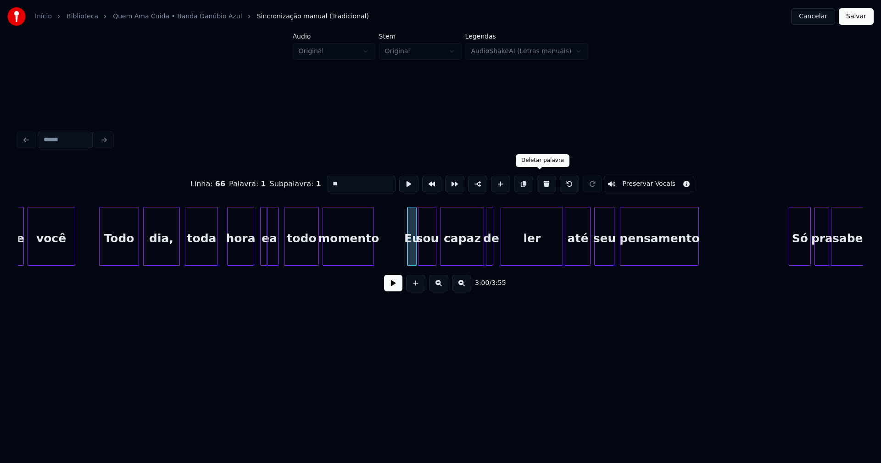
click at [538, 184] on button at bounding box center [546, 184] width 19 height 17
click at [409, 258] on div at bounding box center [408, 236] width 3 height 58
click at [328, 180] on input "***" at bounding box center [361, 184] width 69 height 17
type input "***"
click at [508, 256] on div at bounding box center [509, 236] width 3 height 58
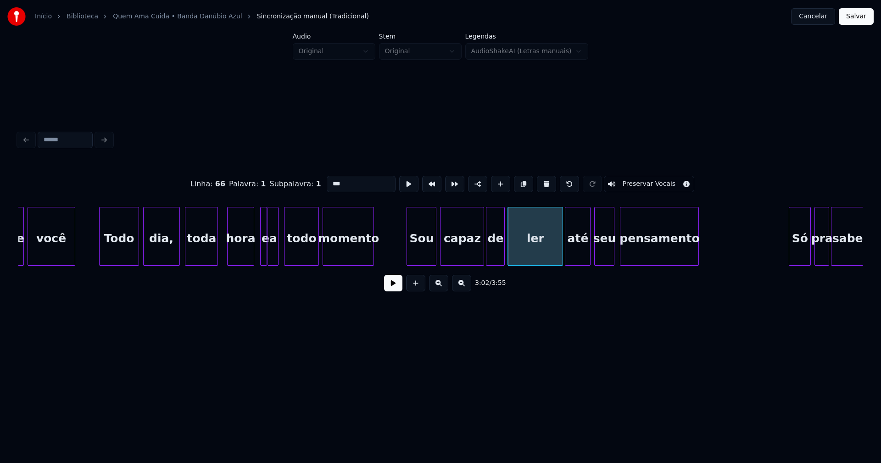
click at [503, 251] on div at bounding box center [503, 236] width 3 height 58
